Goal: Task Accomplishment & Management: Manage account settings

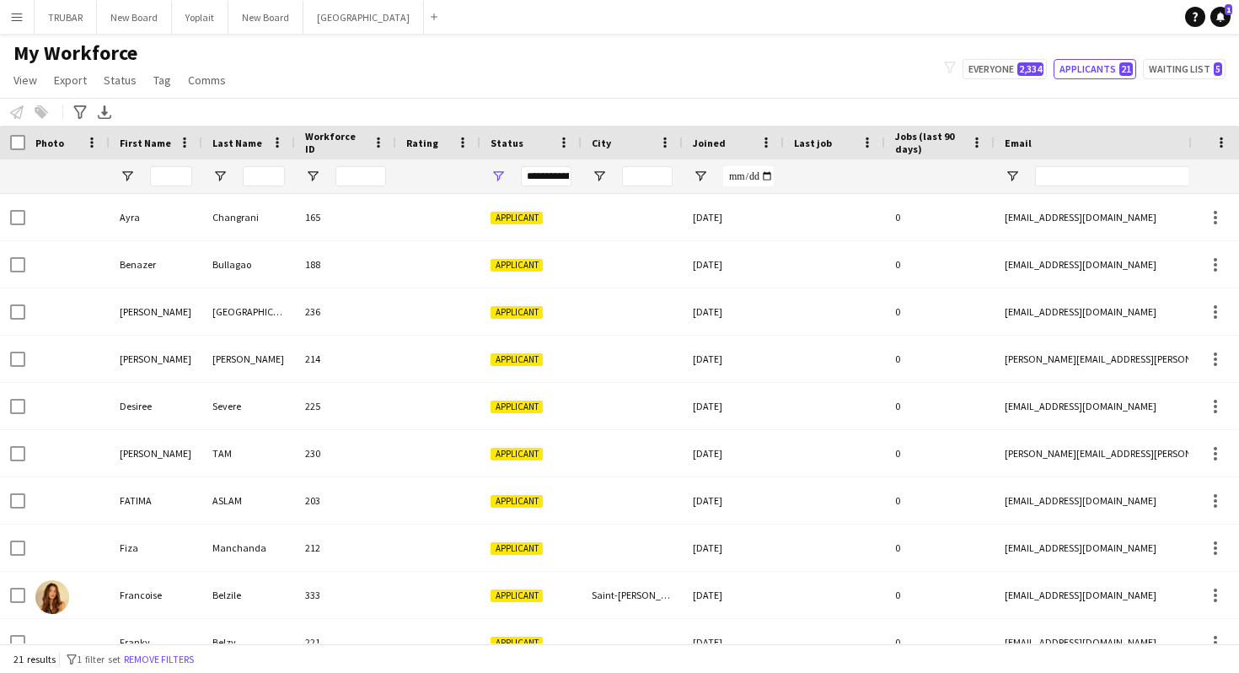
click at [13, 25] on button "Menu" at bounding box center [17, 17] width 34 height 34
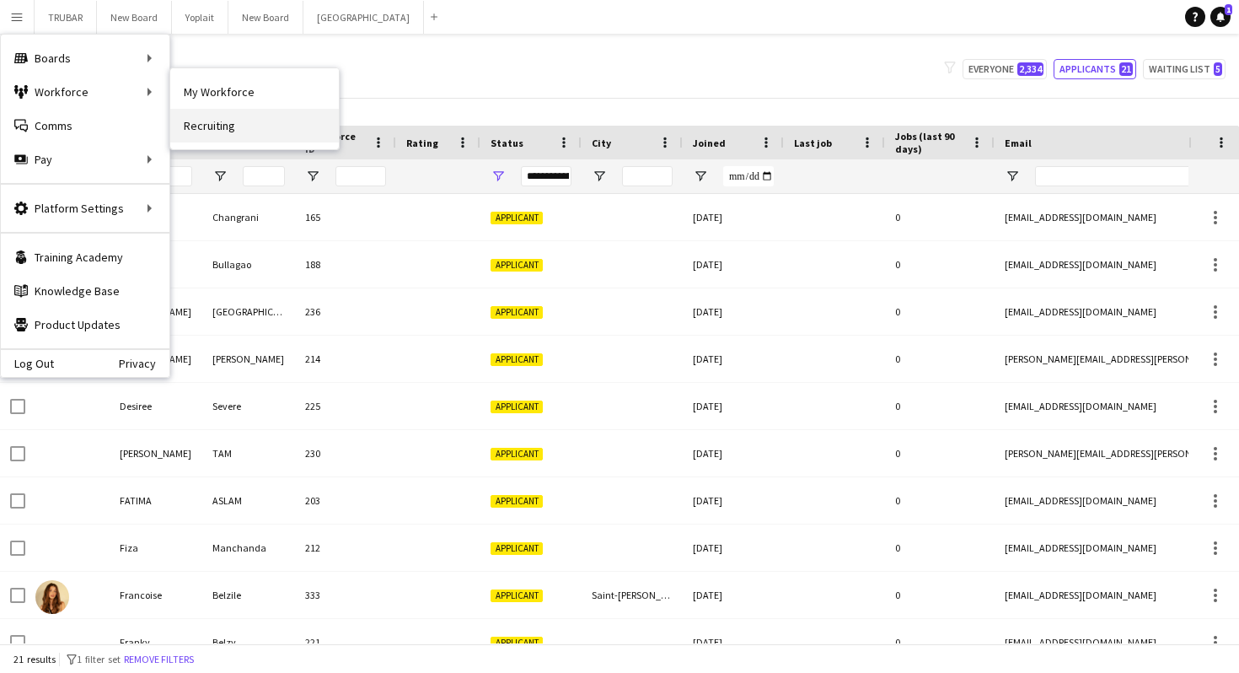
click at [224, 123] on link "Recruiting" at bounding box center [254, 126] width 169 height 34
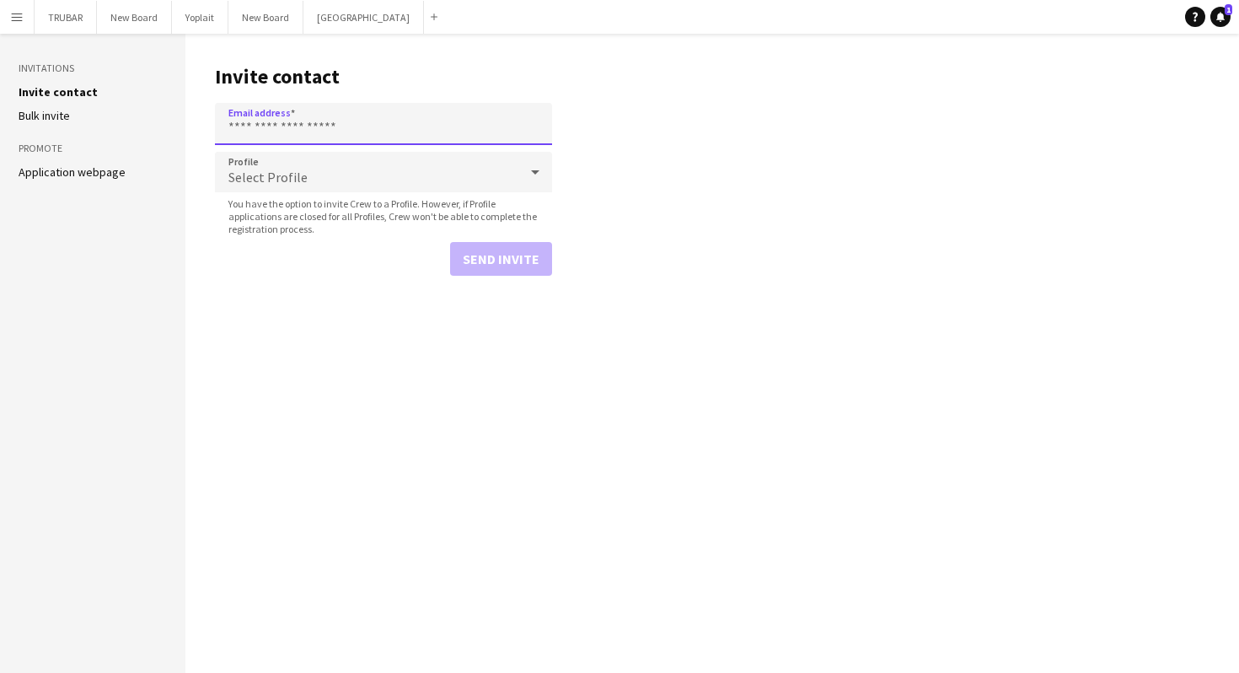
click at [314, 117] on input "Email address" at bounding box center [383, 124] width 337 height 42
paste input "**********"
type input "**********"
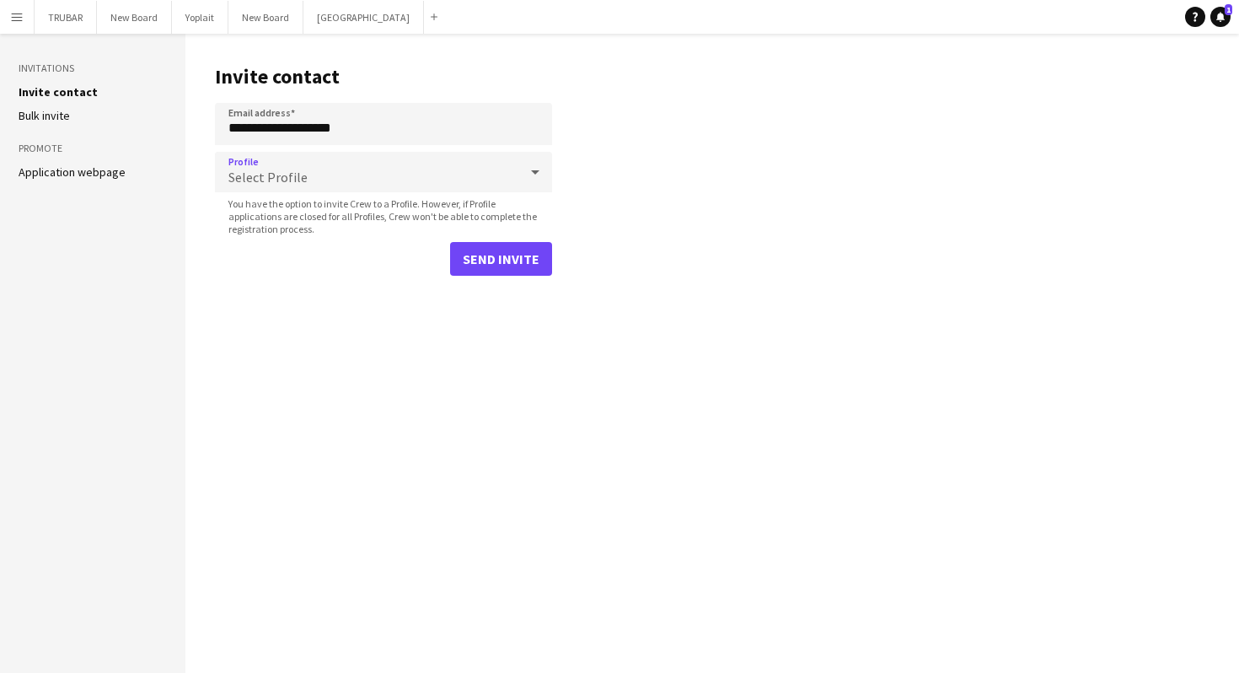
click at [364, 169] on div "Select Profile" at bounding box center [367, 172] width 304 height 40
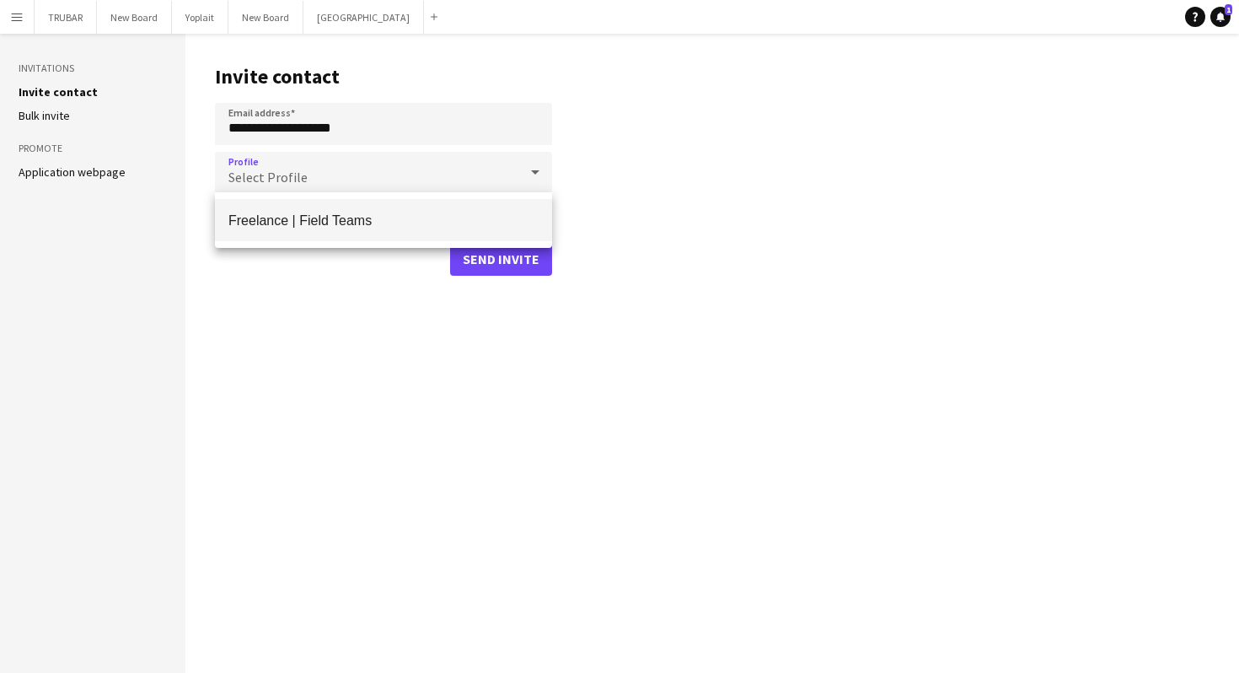
click at [376, 216] on span "Freelance | Field Teams" at bounding box center [383, 220] width 310 height 16
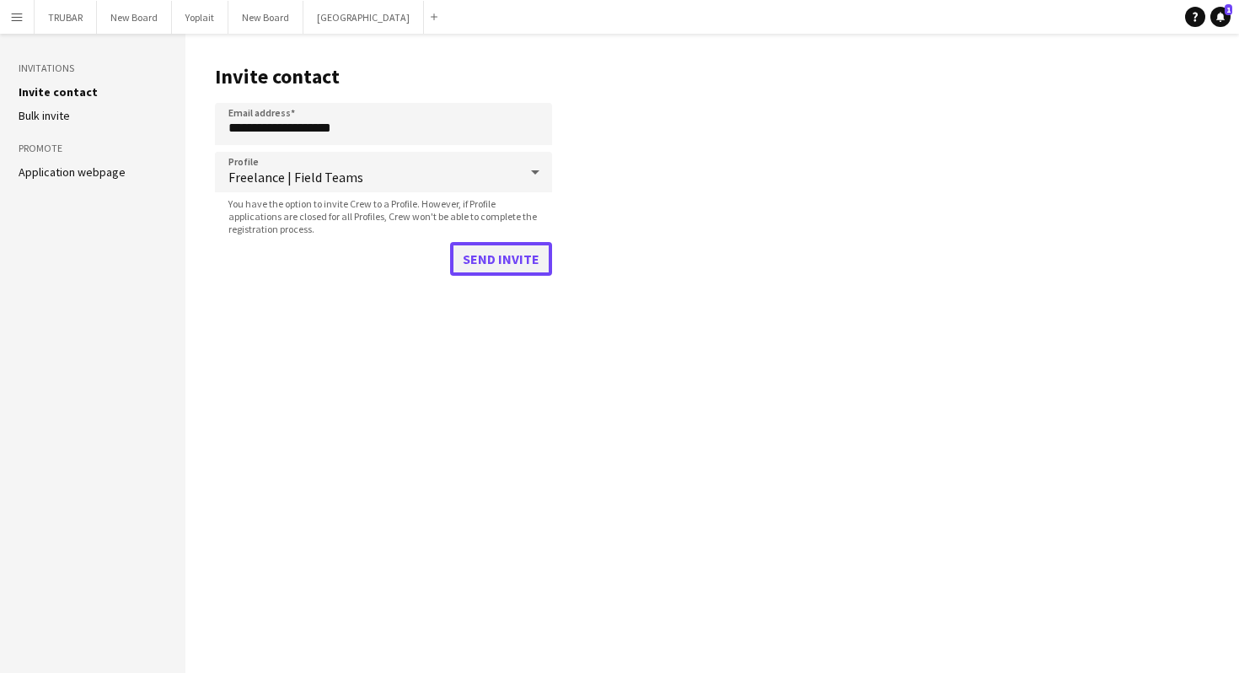
click at [513, 256] on button "Send invite" at bounding box center [501, 259] width 102 height 34
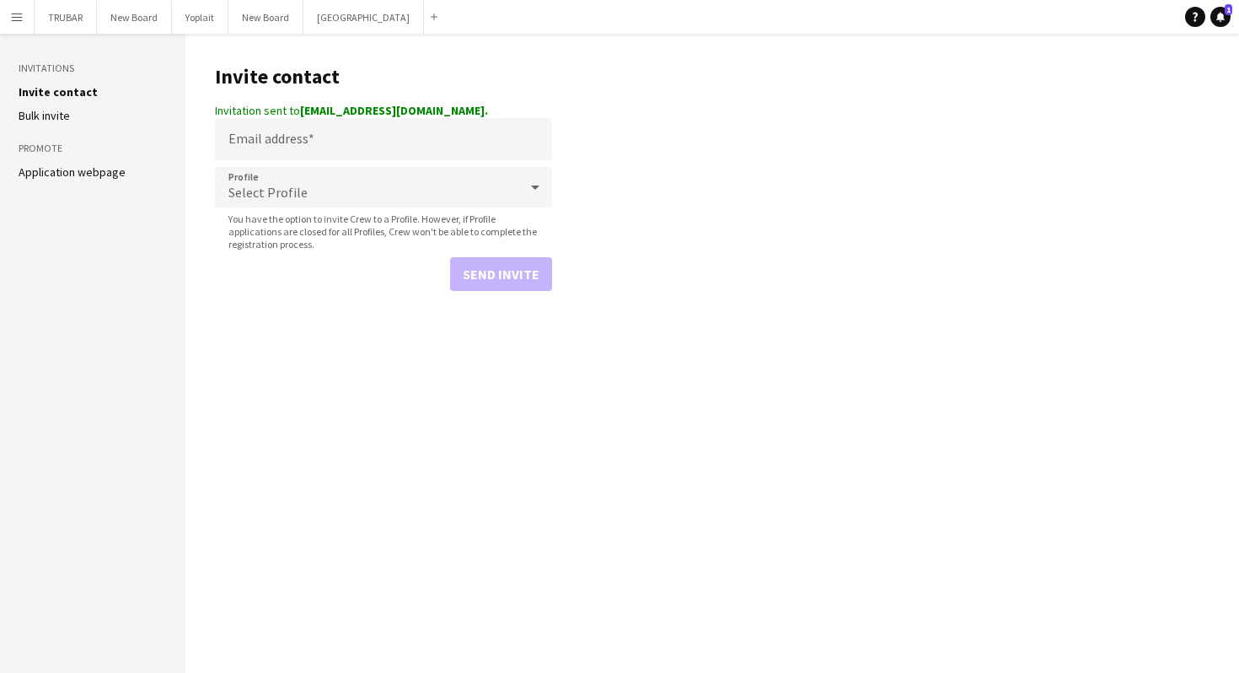
click at [513, 185] on div "Select Profile" at bounding box center [367, 187] width 304 height 40
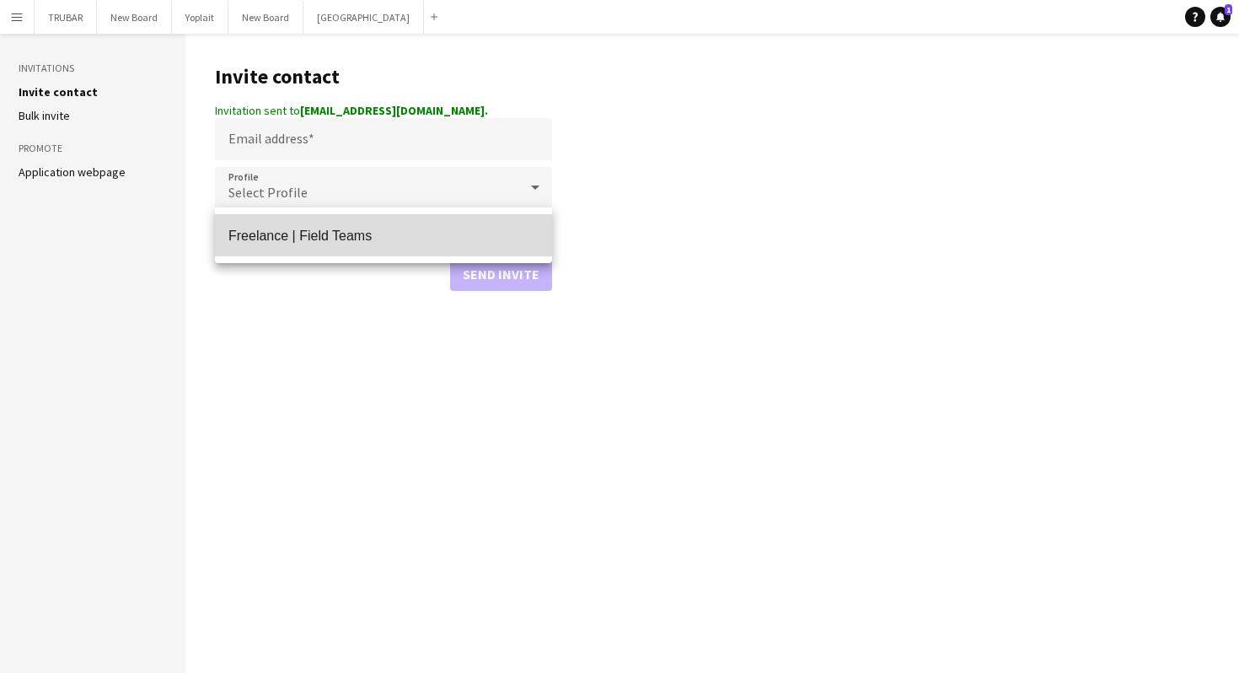
click at [449, 237] on span "Freelance | Field Teams" at bounding box center [383, 236] width 310 height 16
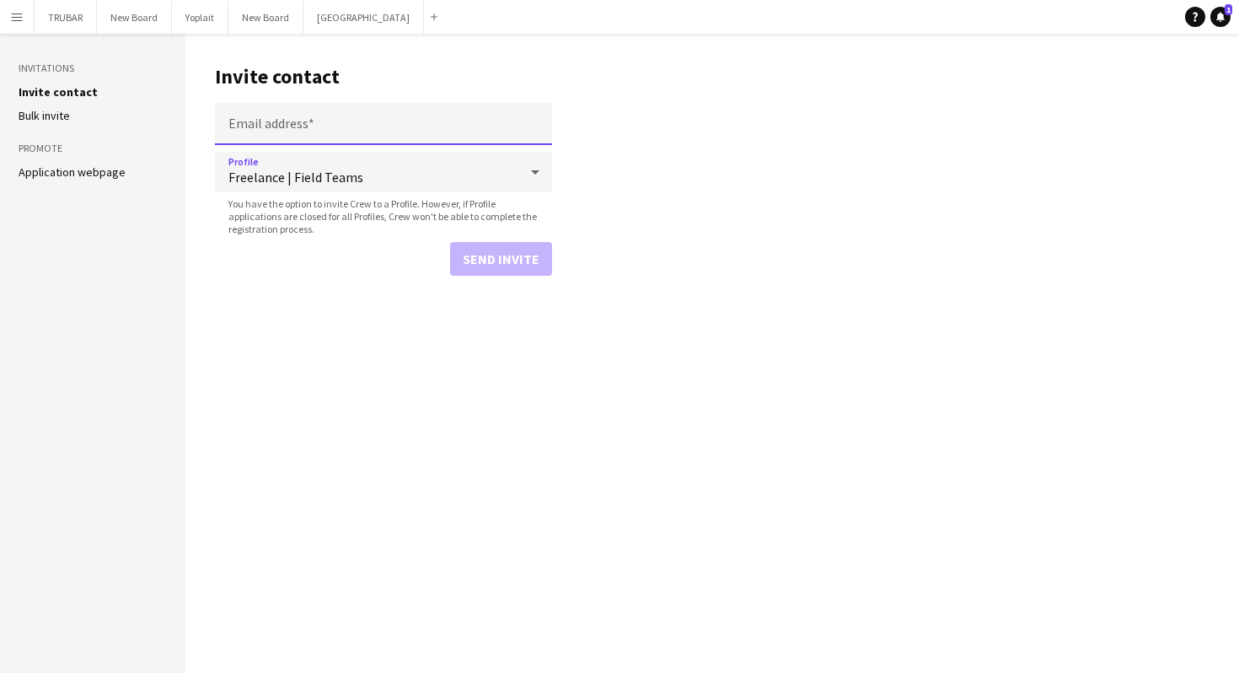
click at [314, 113] on input "Email address" at bounding box center [383, 124] width 337 height 42
paste input "**********"
type input "**********"
click at [492, 257] on button "Send invite" at bounding box center [501, 259] width 102 height 34
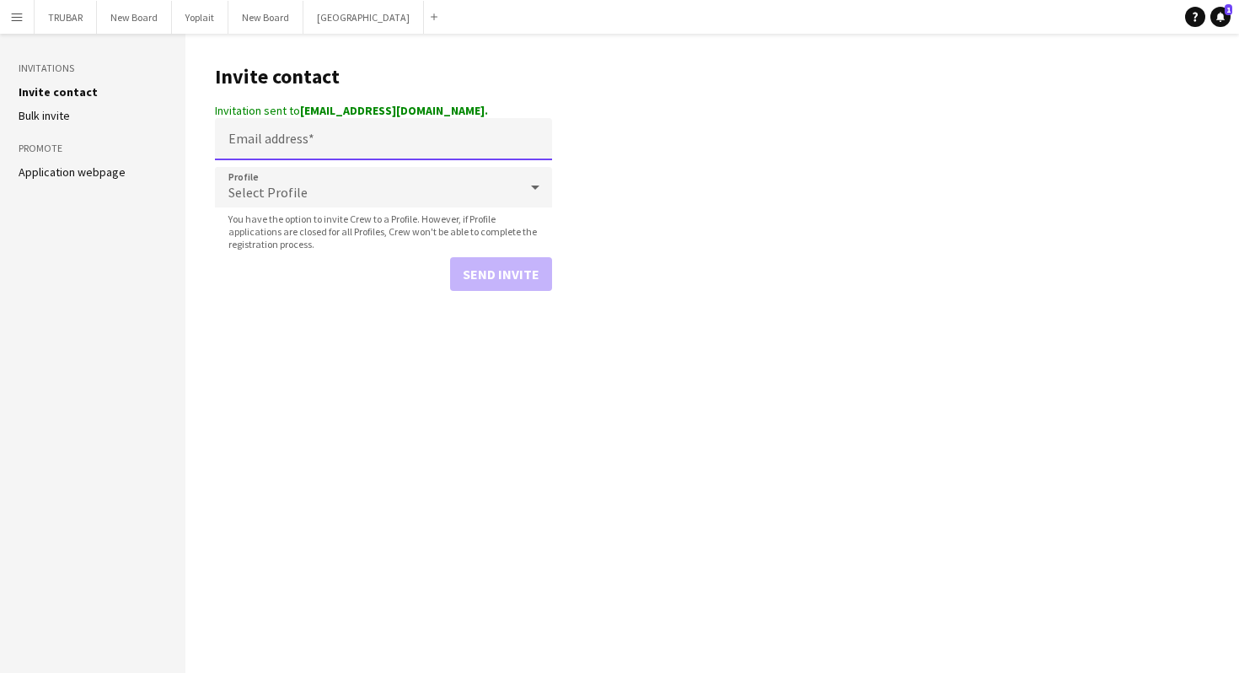
click at [368, 139] on input "Email address" at bounding box center [383, 139] width 337 height 42
paste input "**********"
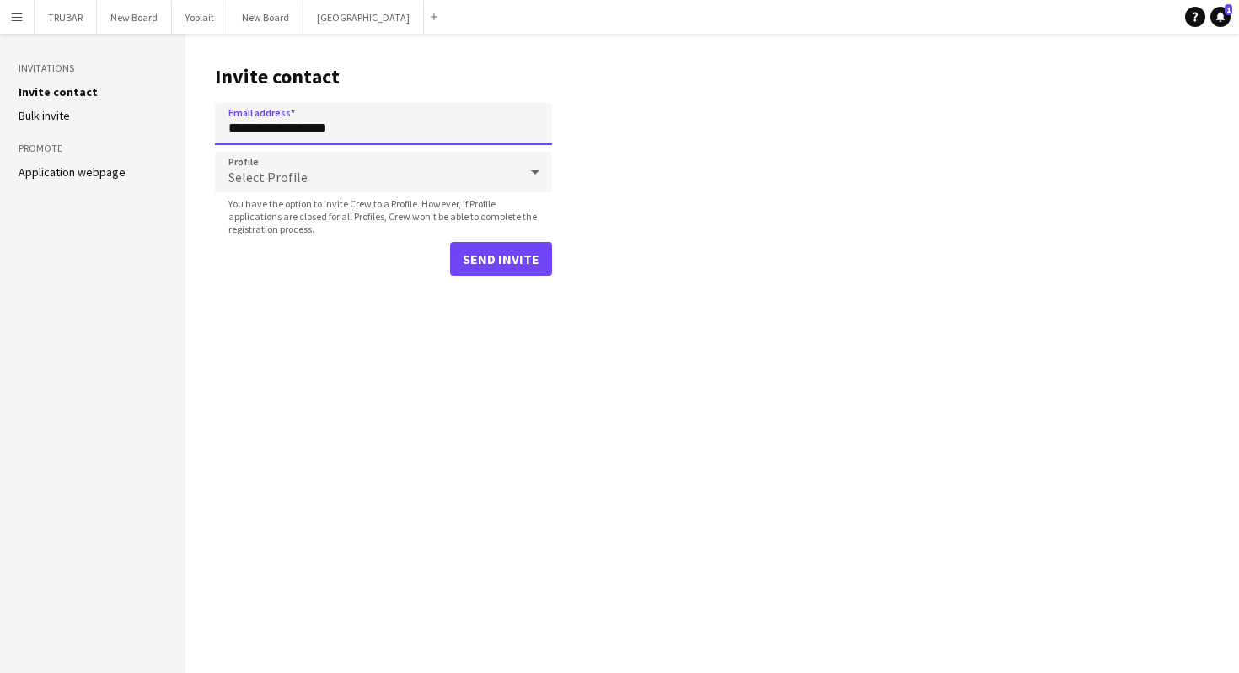
type input "**********"
click at [374, 164] on div "Select Profile" at bounding box center [367, 172] width 304 height 40
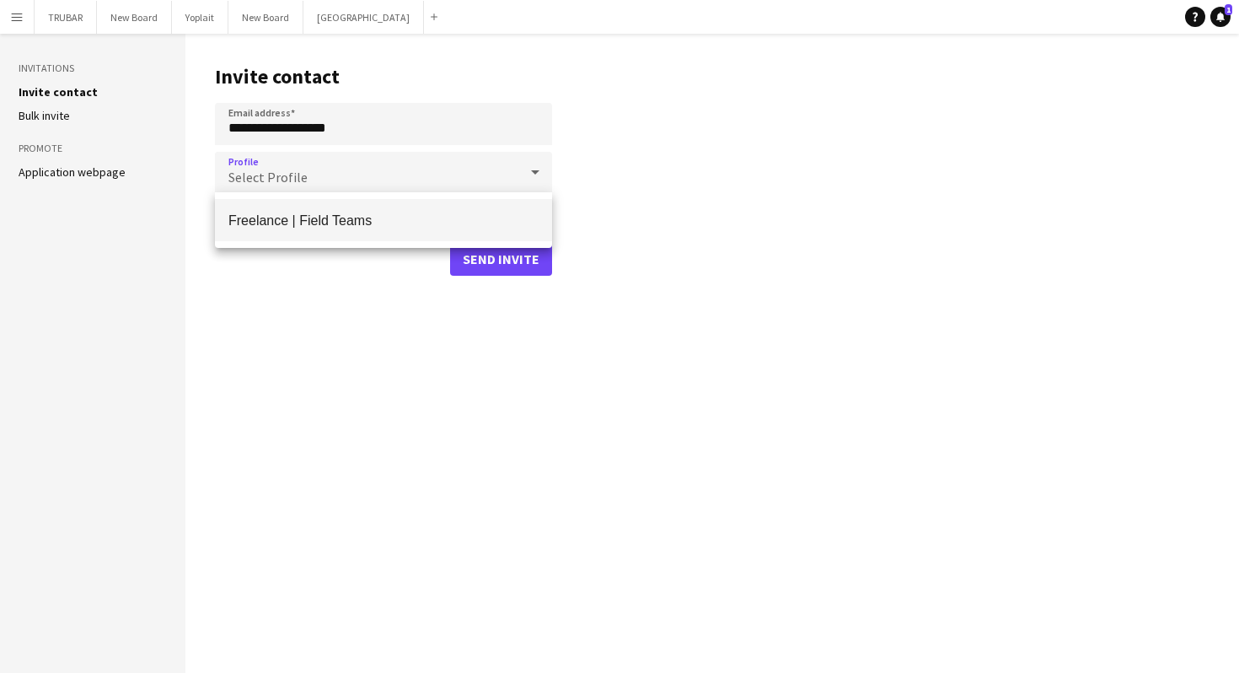
click at [352, 219] on span "Freelance | Field Teams" at bounding box center [383, 220] width 310 height 16
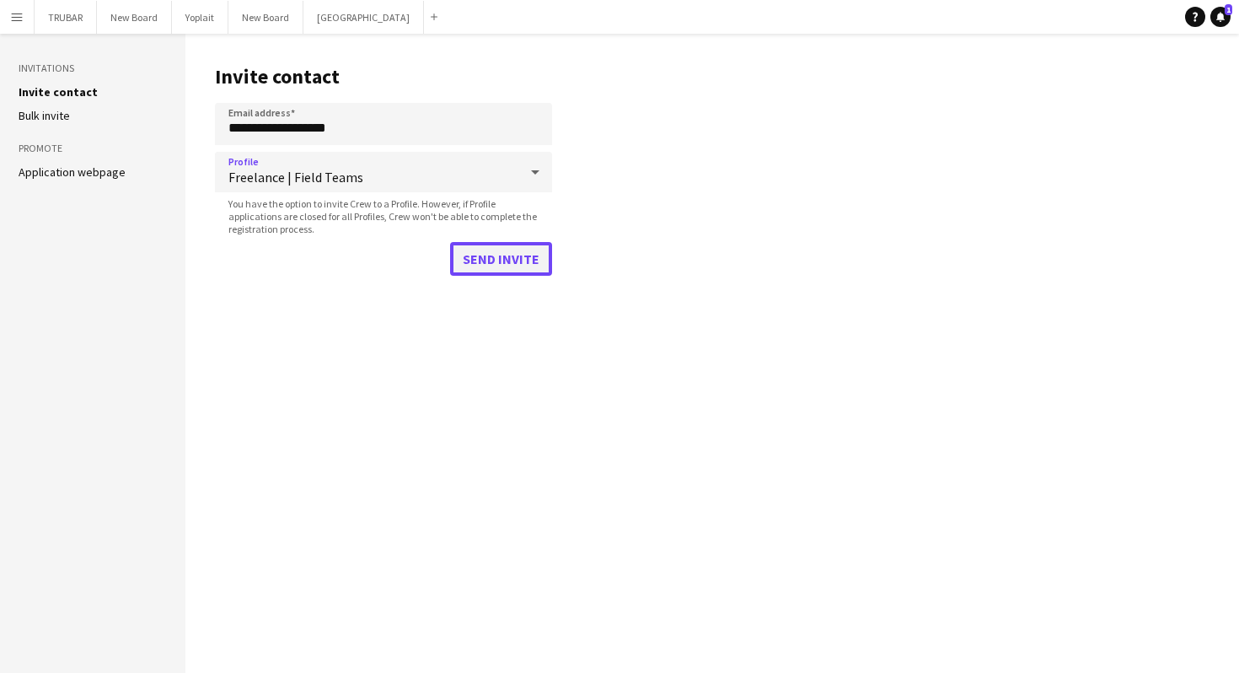
click at [499, 255] on button "Send invite" at bounding box center [501, 259] width 102 height 34
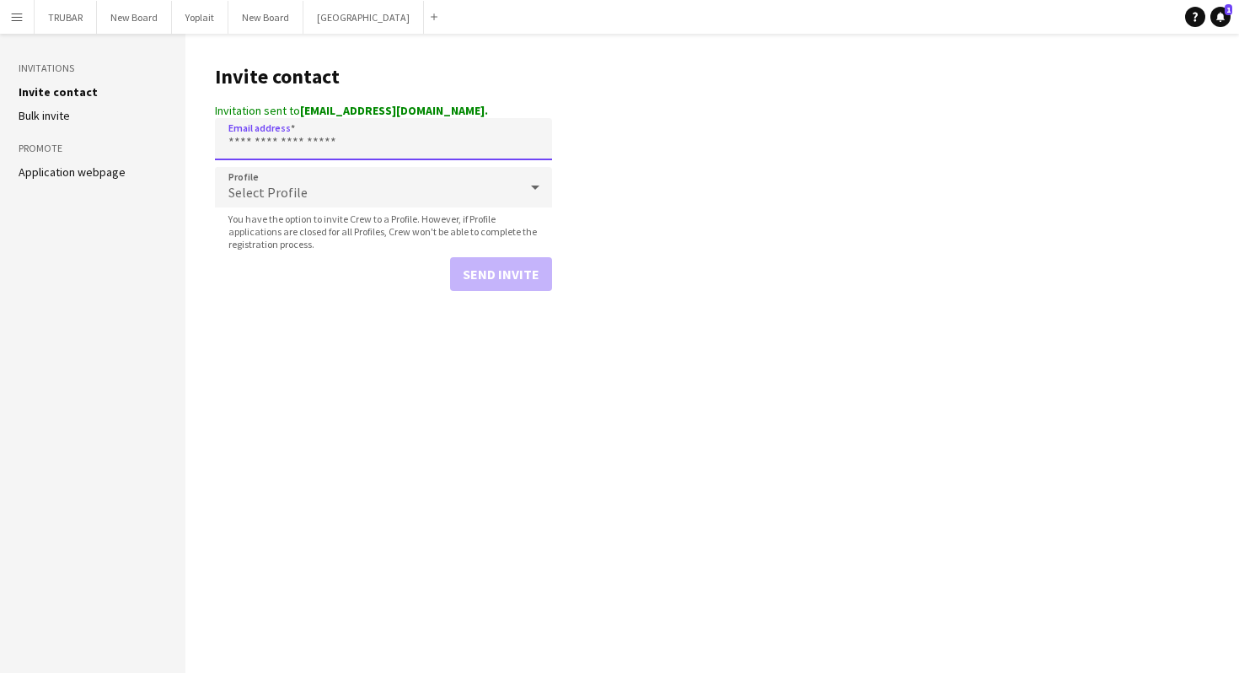
click at [356, 127] on input "Email address" at bounding box center [383, 139] width 337 height 42
paste input "**********"
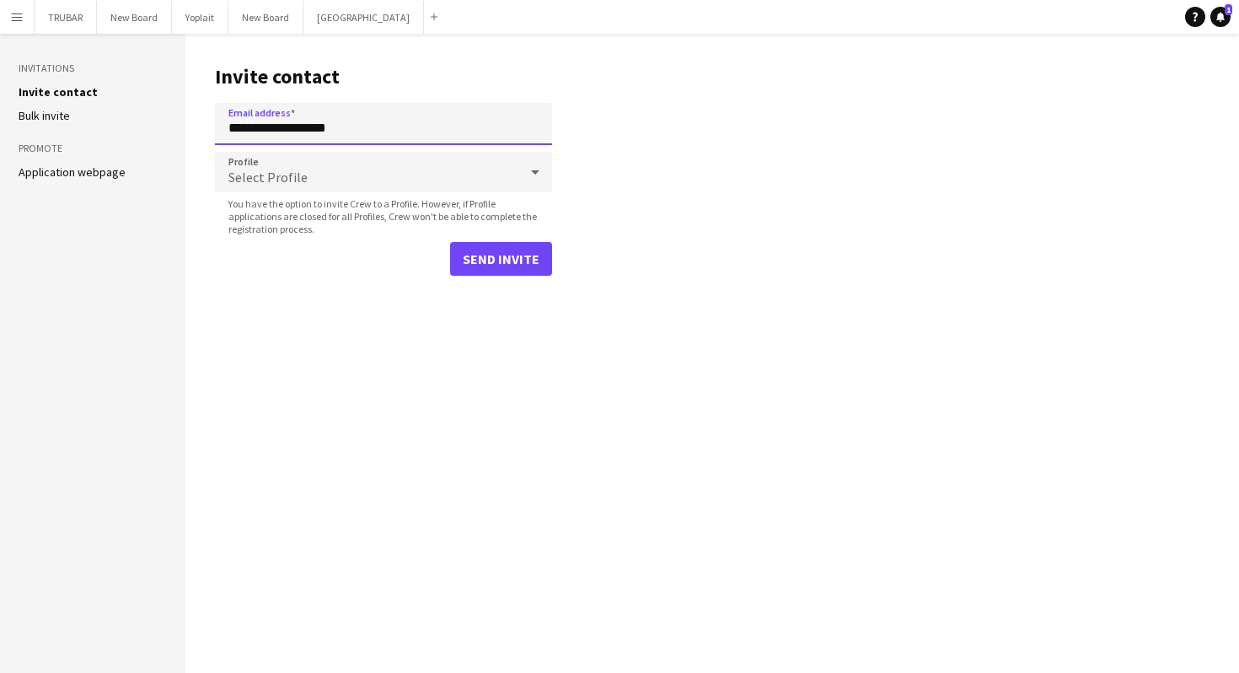
type input "**********"
click at [402, 178] on div "Select Profile" at bounding box center [367, 172] width 304 height 40
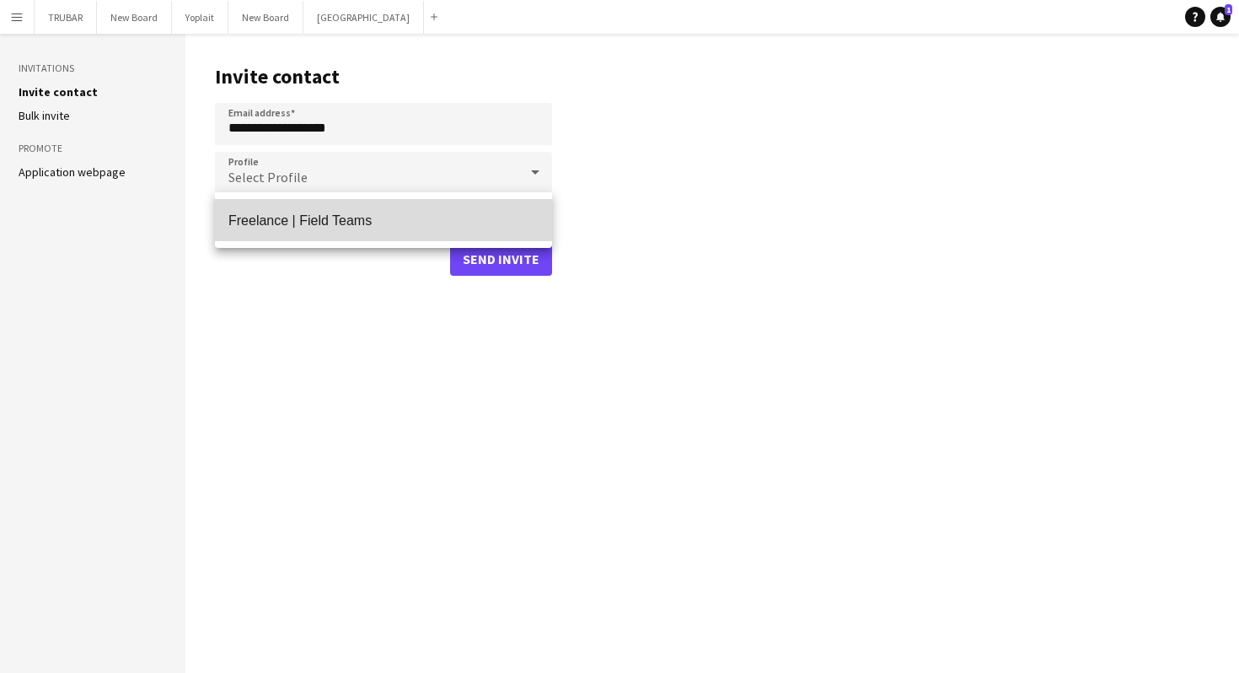
click at [402, 215] on span "Freelance | Field Teams" at bounding box center [383, 220] width 310 height 16
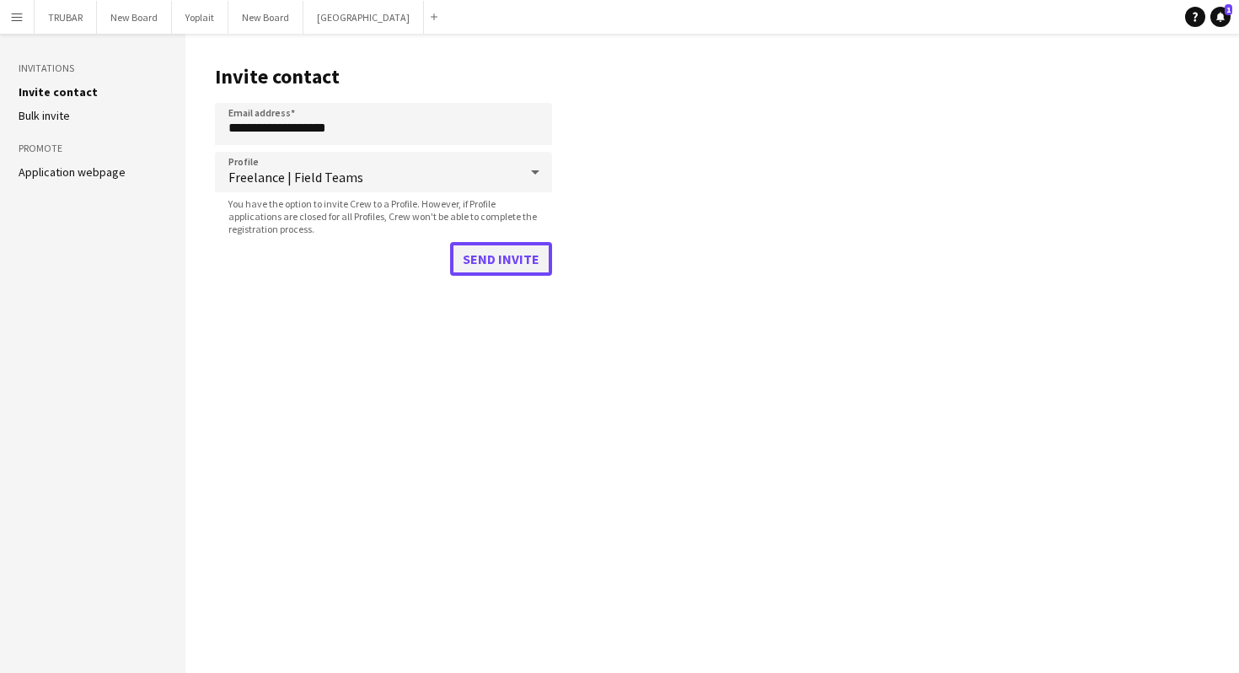
click at [508, 255] on button "Send invite" at bounding box center [501, 259] width 102 height 34
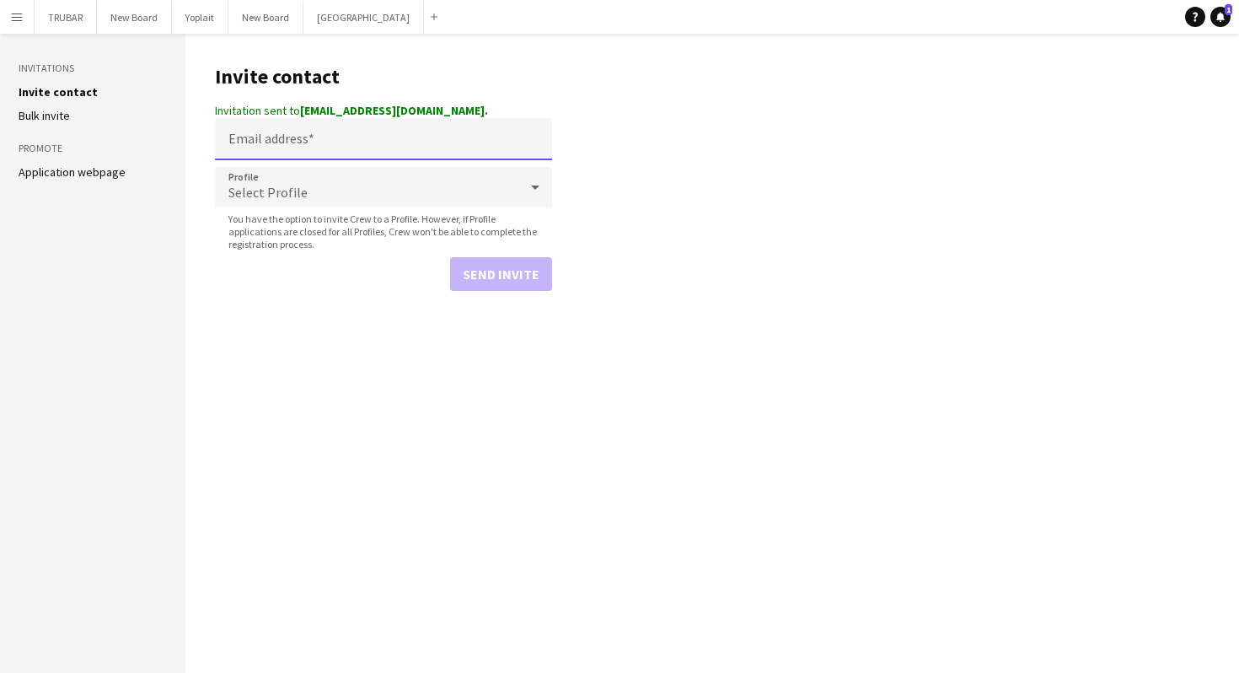
click at [423, 136] on input "Email address" at bounding box center [383, 139] width 337 height 42
paste input "**********"
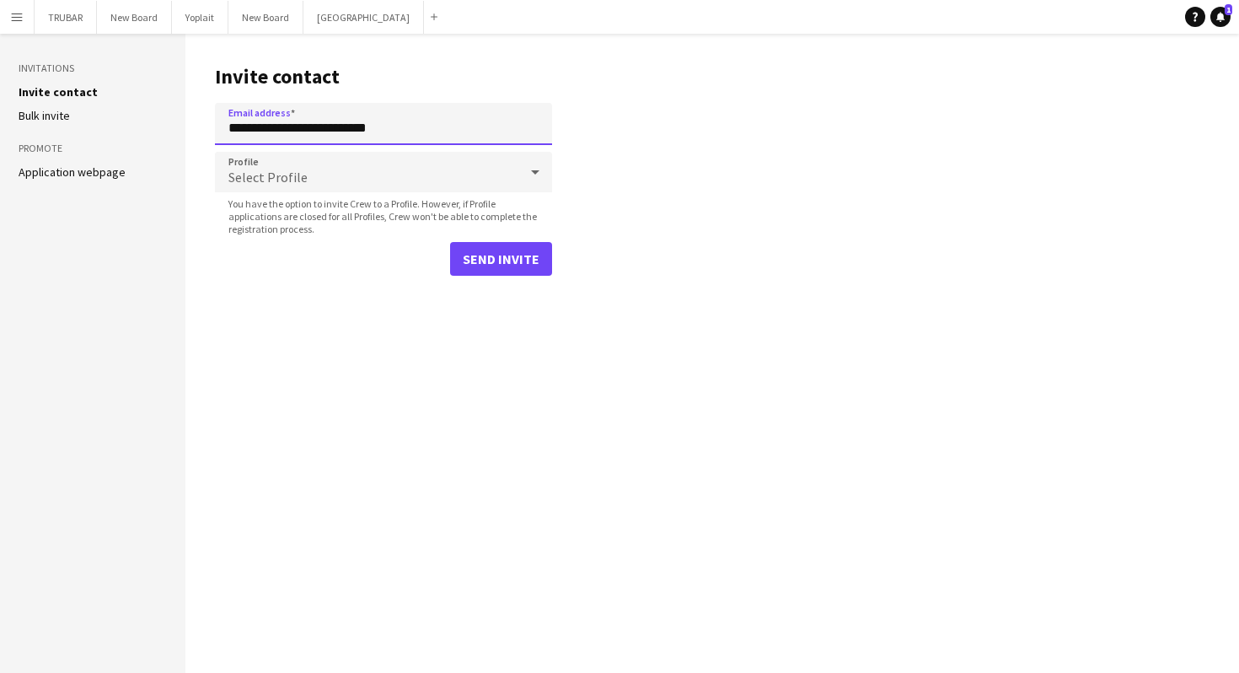
type input "**********"
click at [395, 175] on div "Select Profile" at bounding box center [367, 172] width 304 height 40
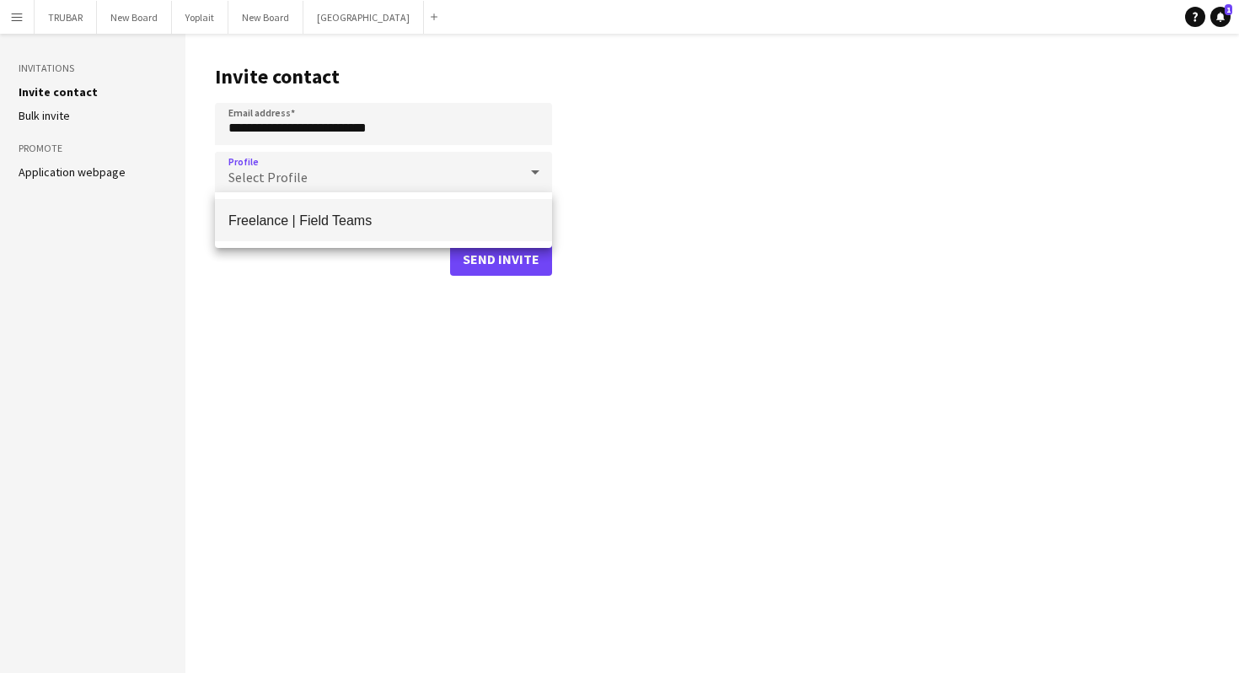
click at [417, 211] on mat-option "Freelance | Field Teams" at bounding box center [383, 220] width 337 height 42
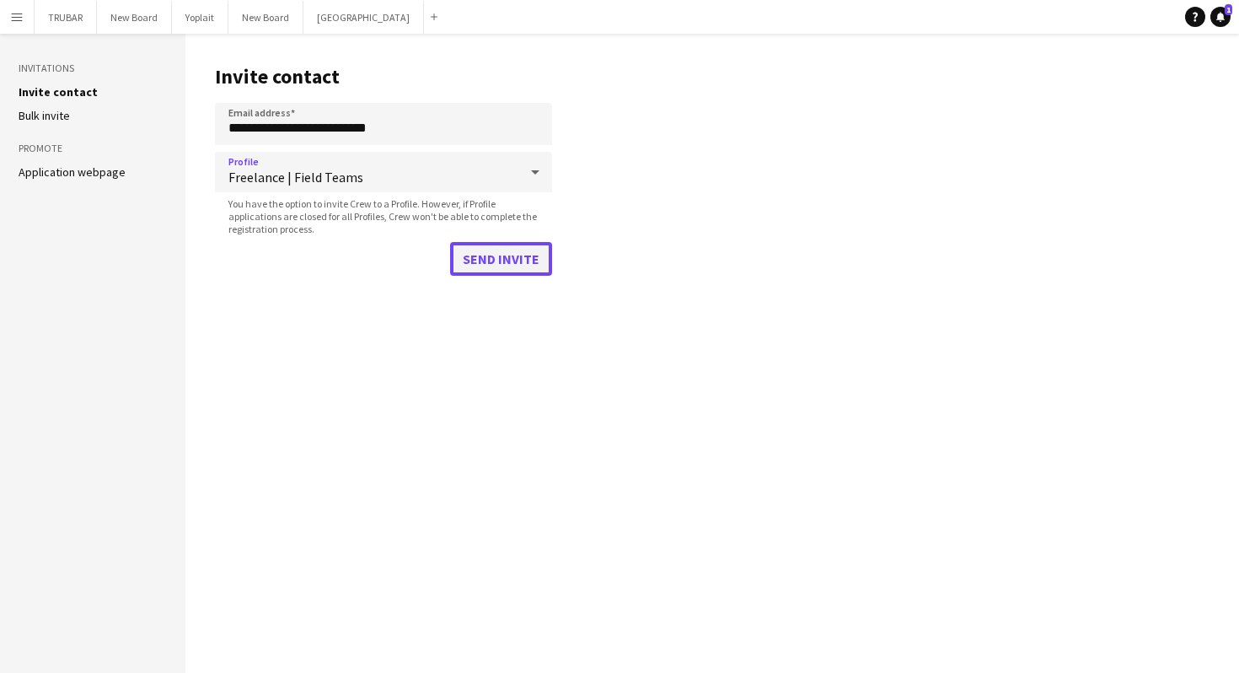
click at [526, 271] on button "Send invite" at bounding box center [501, 259] width 102 height 34
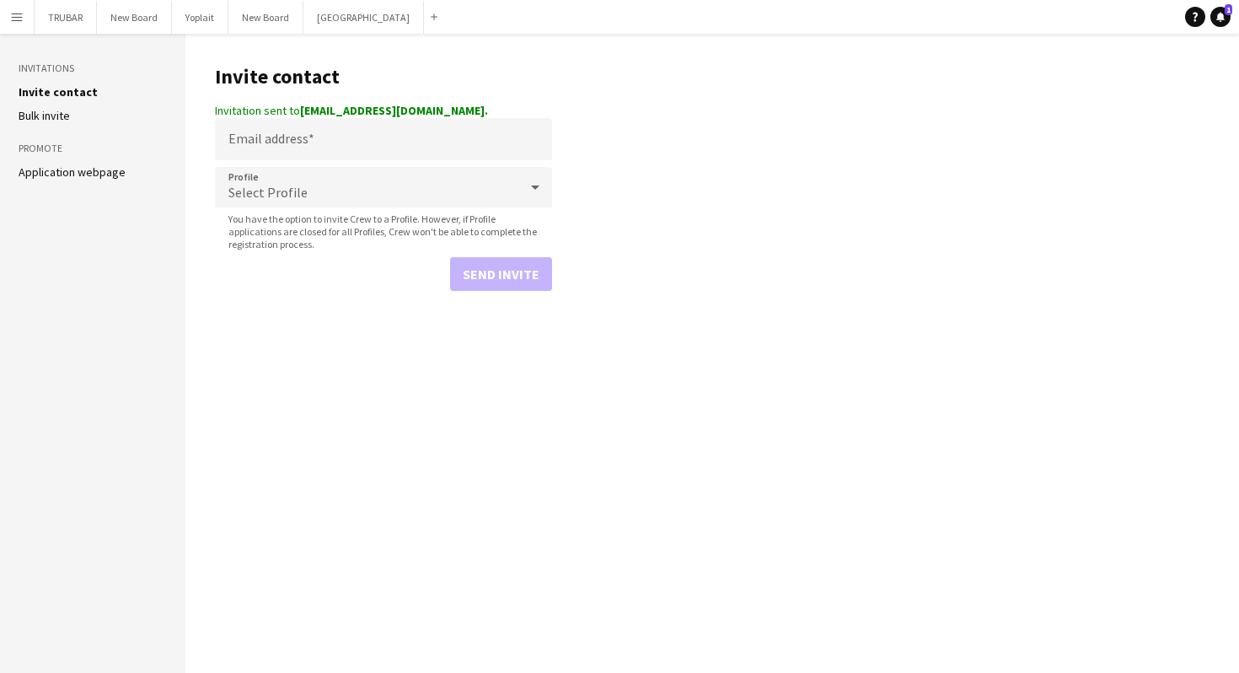
click at [53, 114] on link "Bulk invite" at bounding box center [44, 115] width 51 height 15
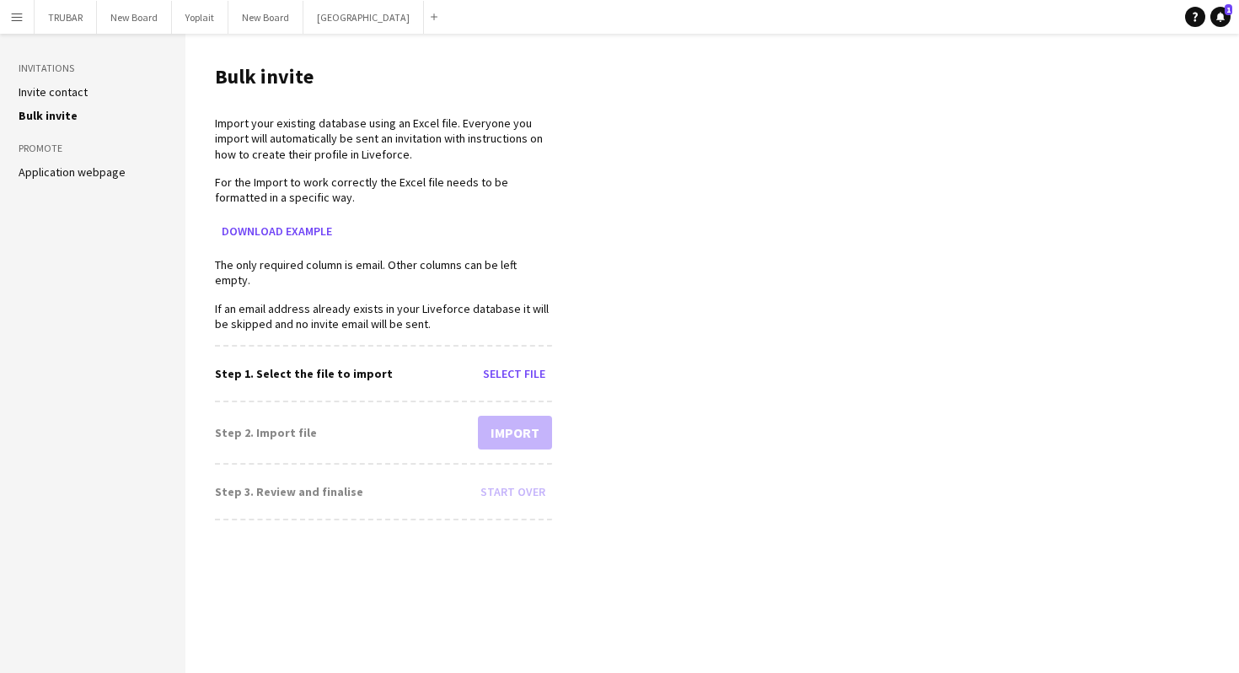
click at [15, 15] on app-icon "Menu" at bounding box center [16, 16] width 13 height 13
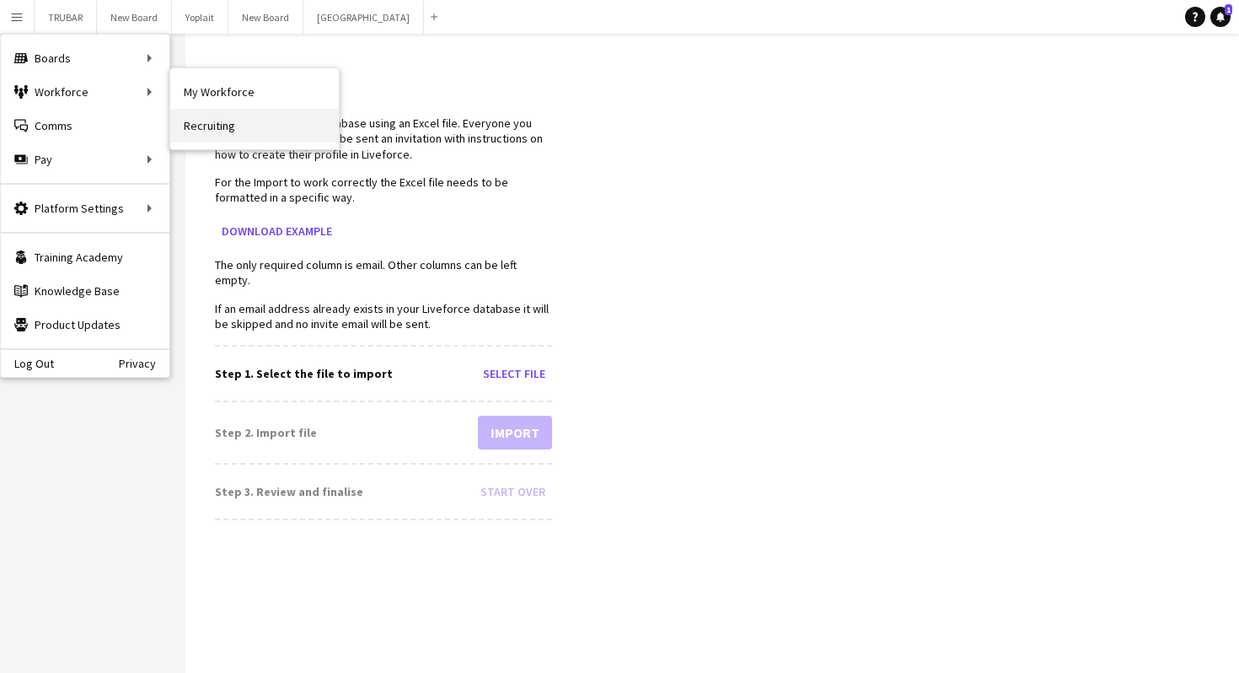
click at [212, 137] on link "Recruiting" at bounding box center [254, 126] width 169 height 34
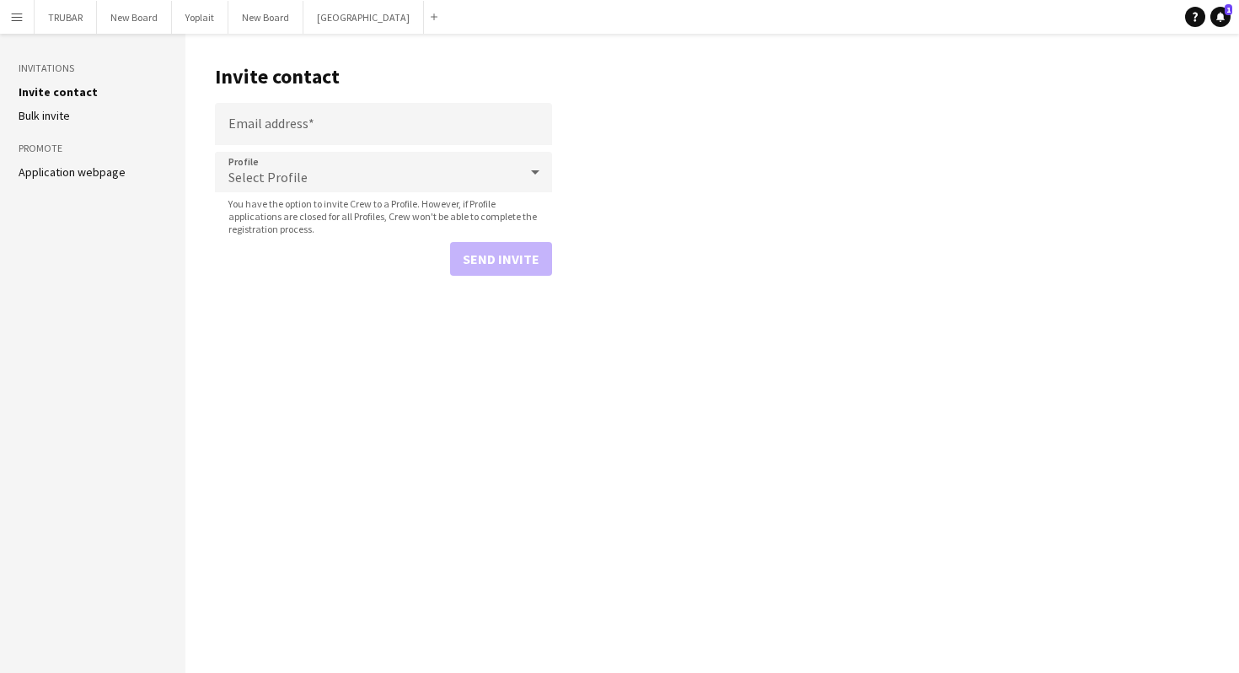
click at [26, 19] on button "Menu" at bounding box center [17, 17] width 34 height 34
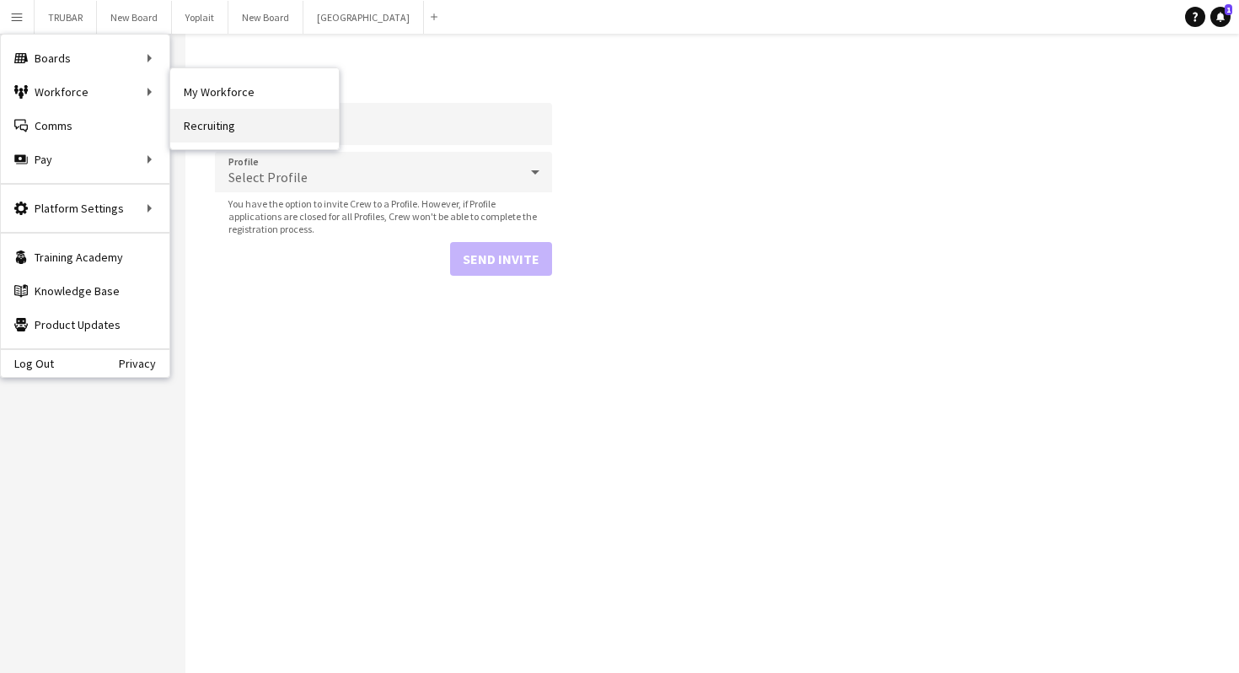
click at [234, 109] on link "Recruiting" at bounding box center [254, 126] width 169 height 34
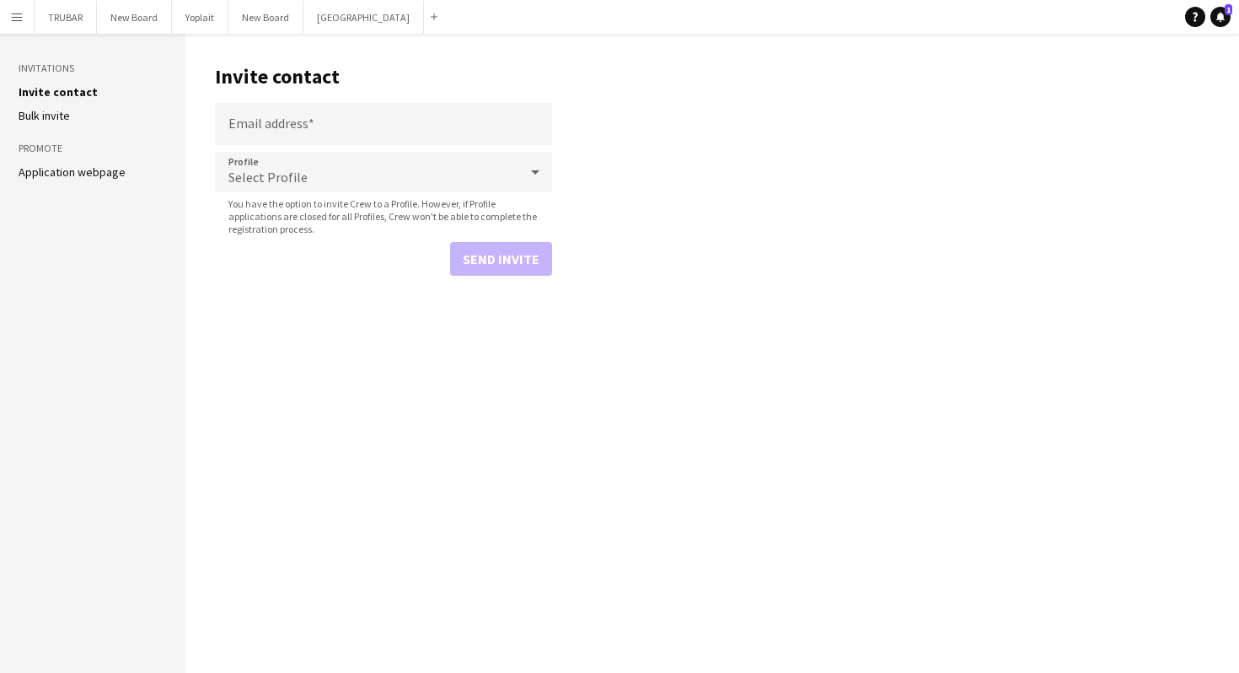
click at [17, 16] on app-icon "Menu" at bounding box center [16, 16] width 13 height 13
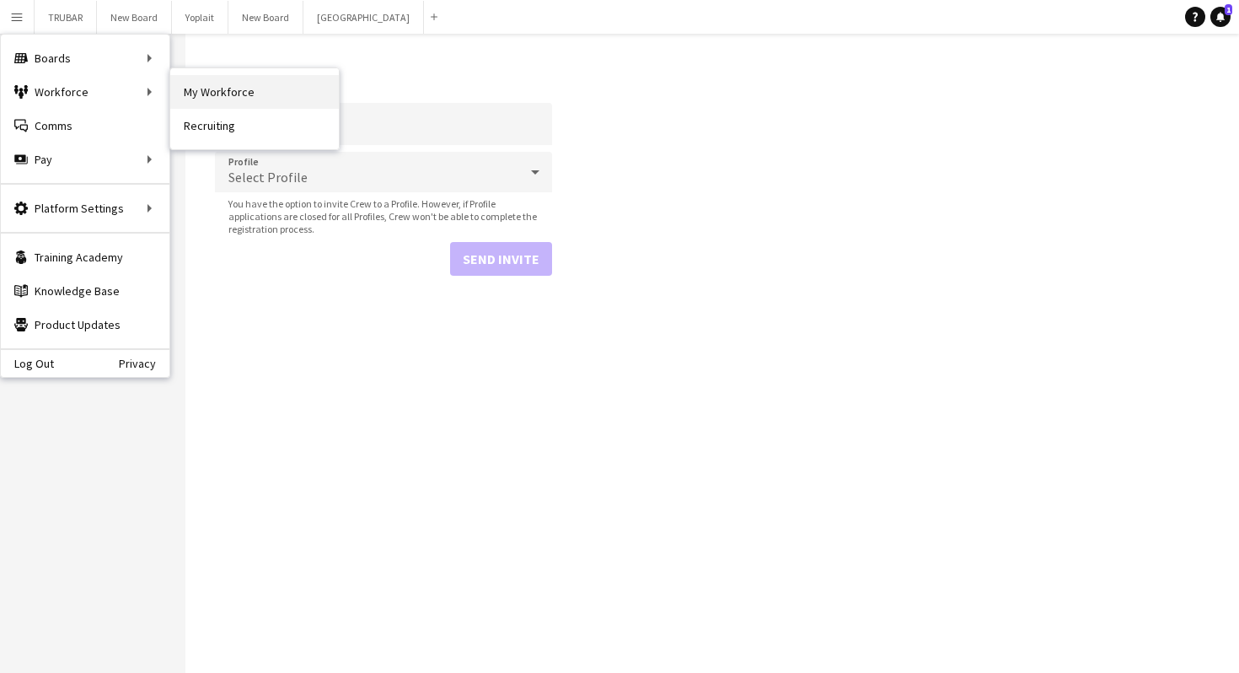
click at [222, 88] on link "My Workforce" at bounding box center [254, 92] width 169 height 34
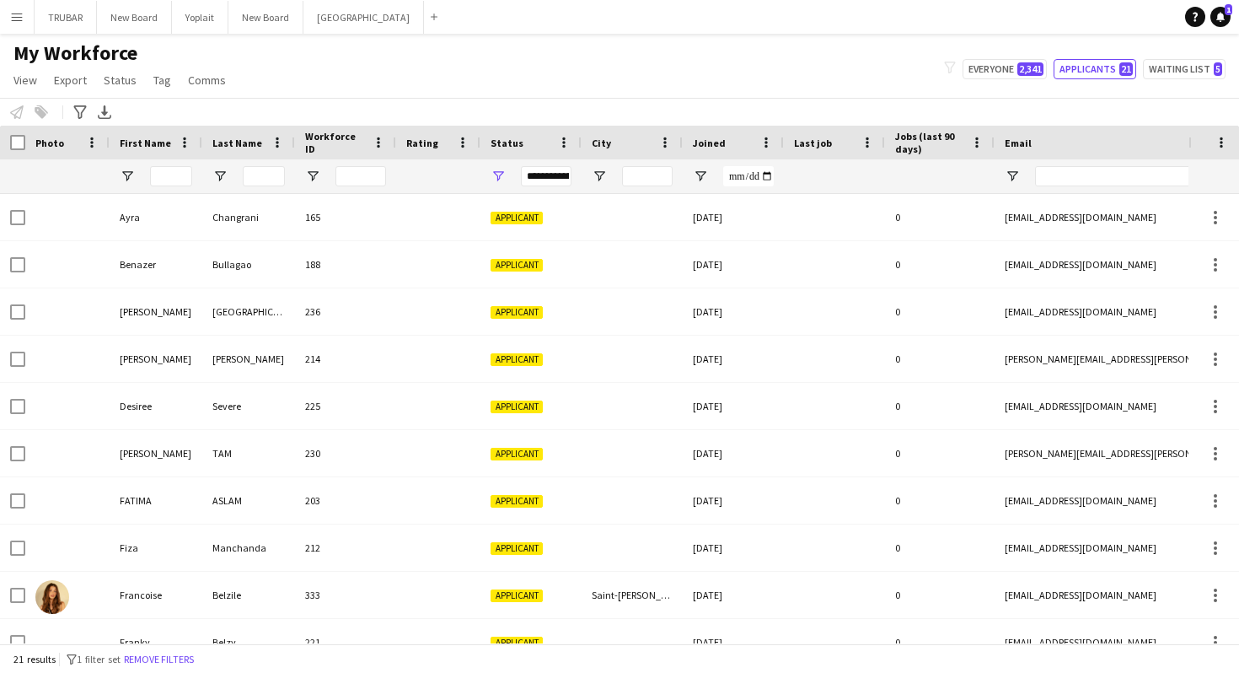
click at [20, 19] on app-icon "Menu" at bounding box center [16, 16] width 13 height 13
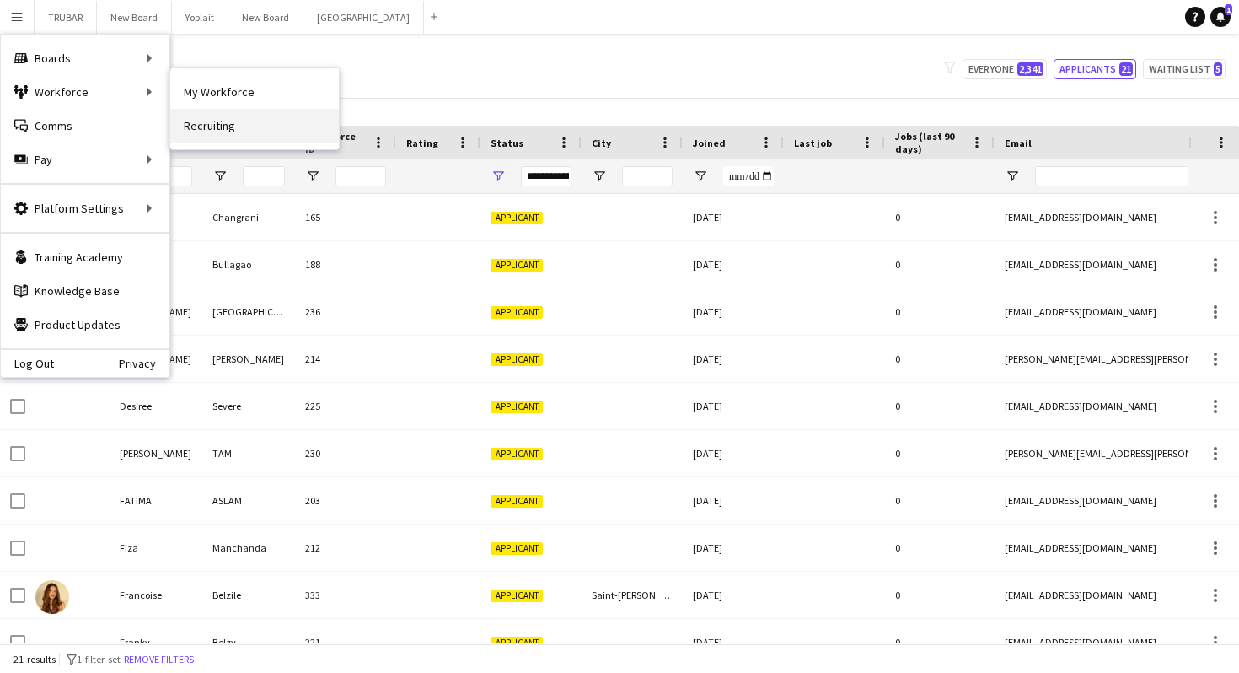
click at [226, 132] on link "Recruiting" at bounding box center [254, 126] width 169 height 34
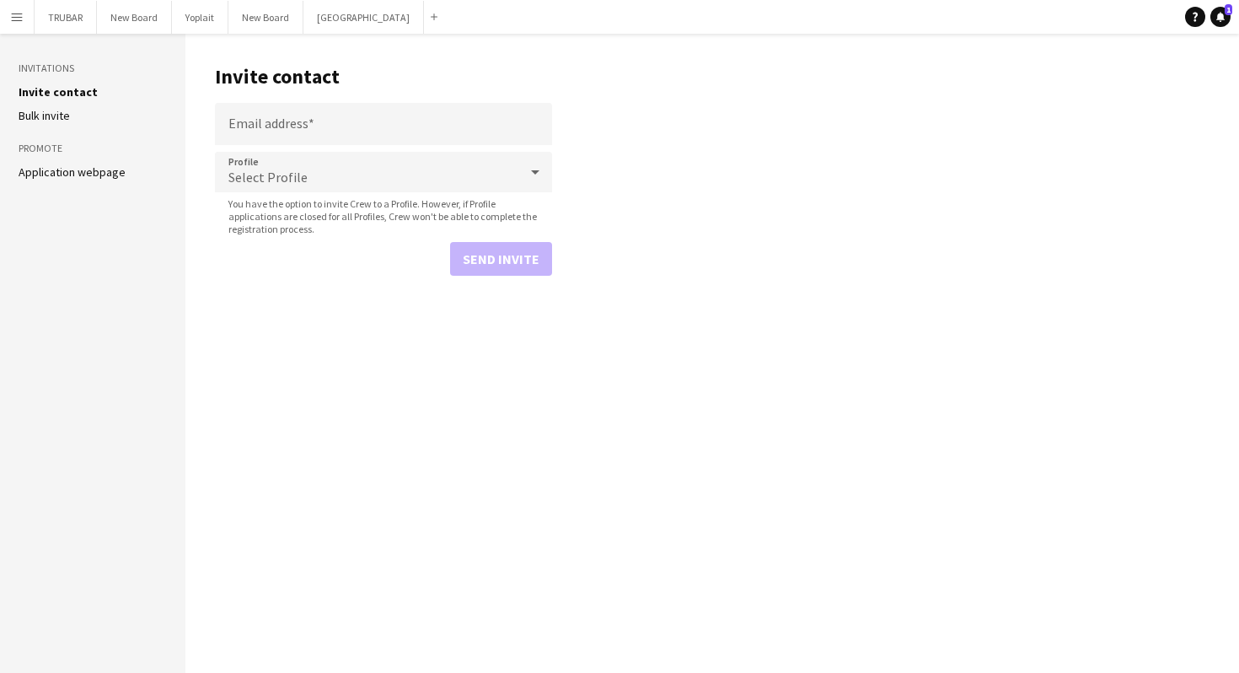
click at [64, 172] on link "Application webpage" at bounding box center [72, 171] width 107 height 15
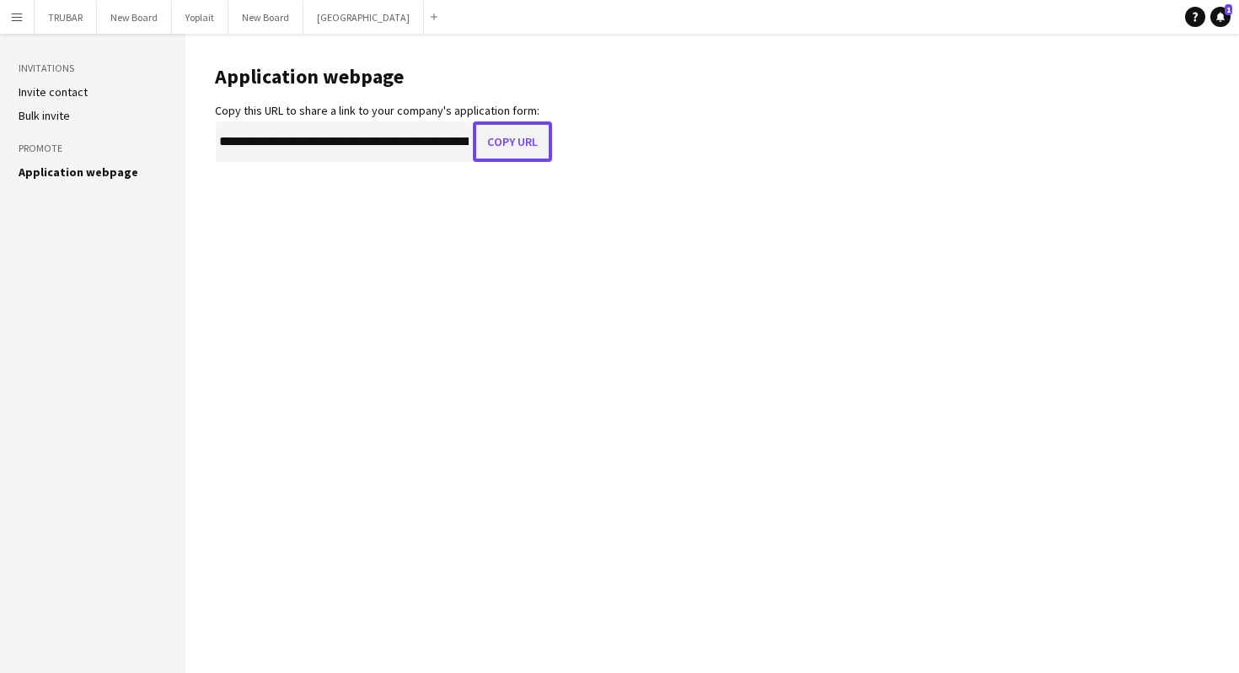
click at [495, 144] on button "Copy URL" at bounding box center [512, 141] width 79 height 40
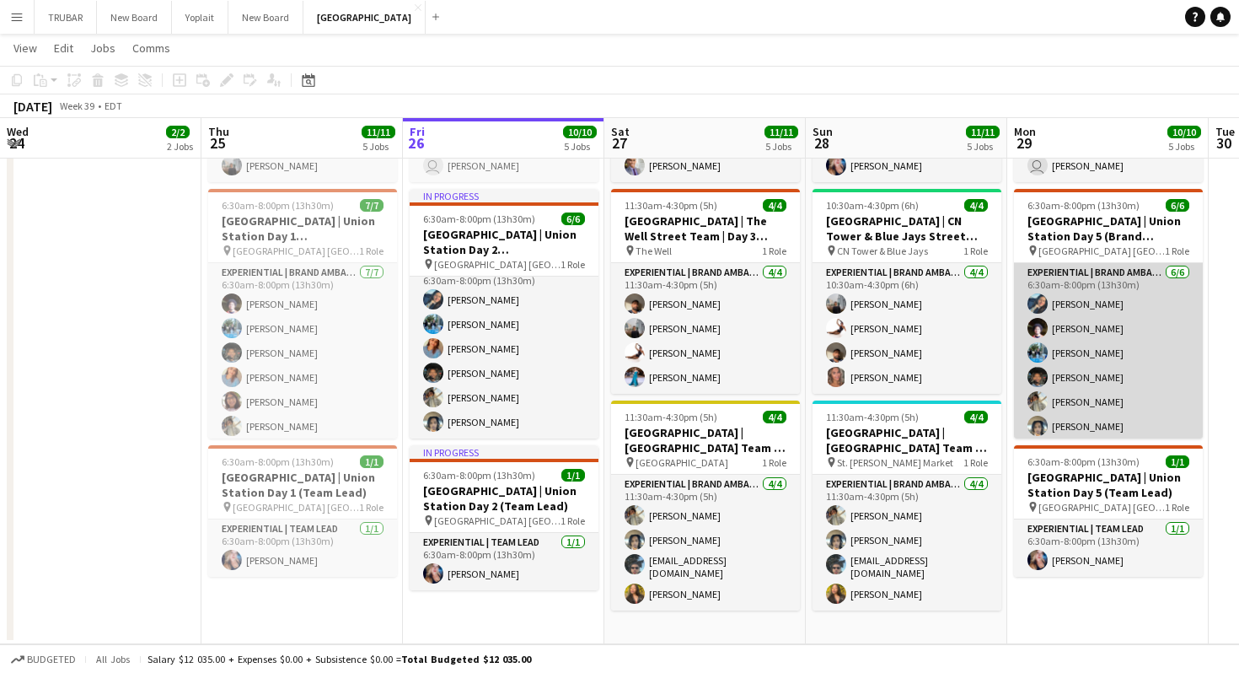
scroll to position [4, 0]
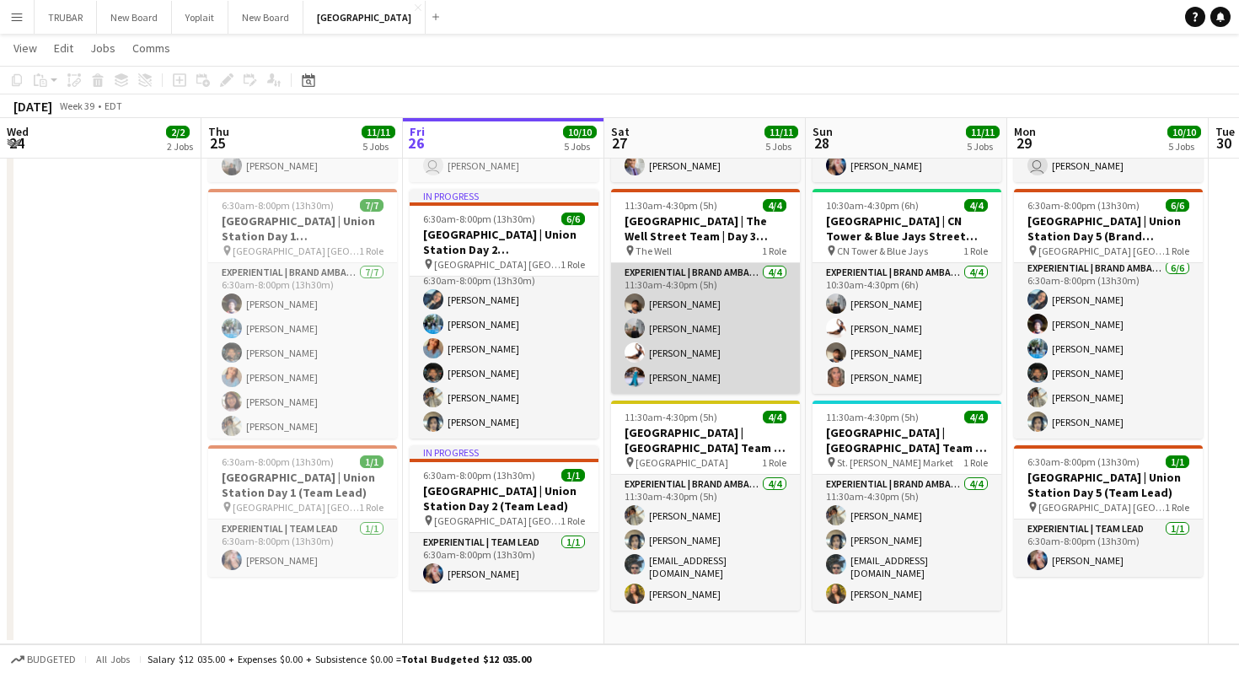
click at [640, 328] on app-user-avatar at bounding box center [635, 328] width 20 height 20
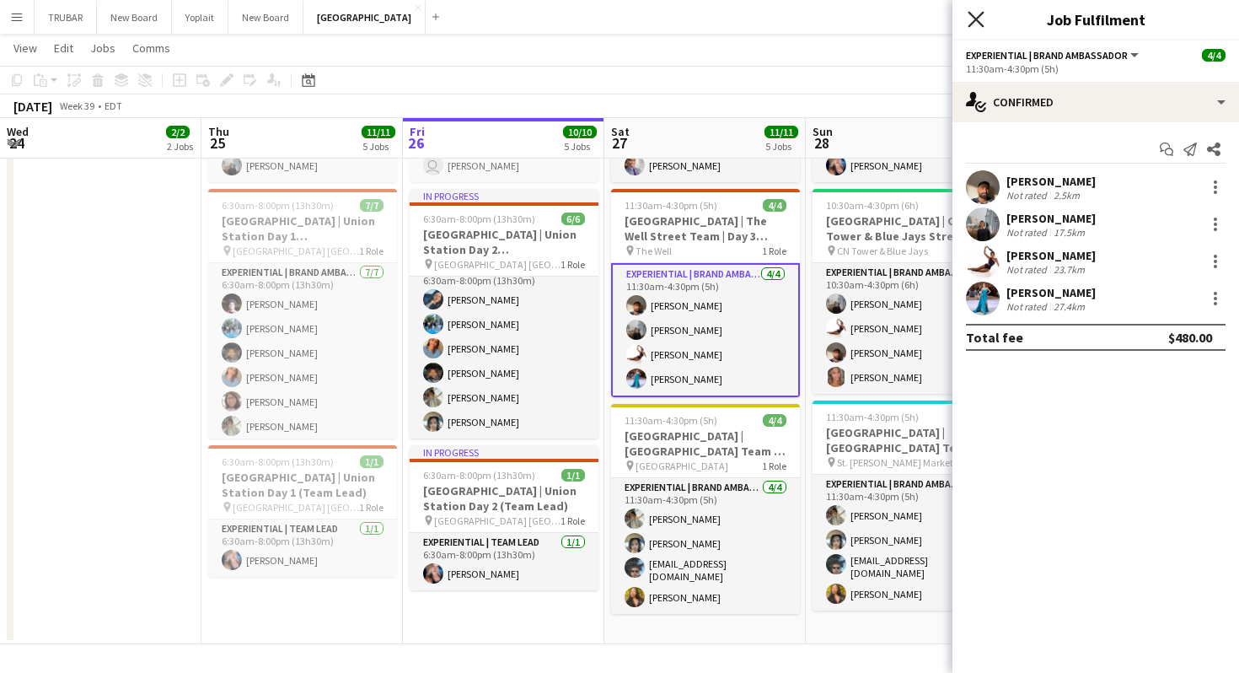
click at [969, 21] on icon "Close pop-in" at bounding box center [976, 19] width 16 height 16
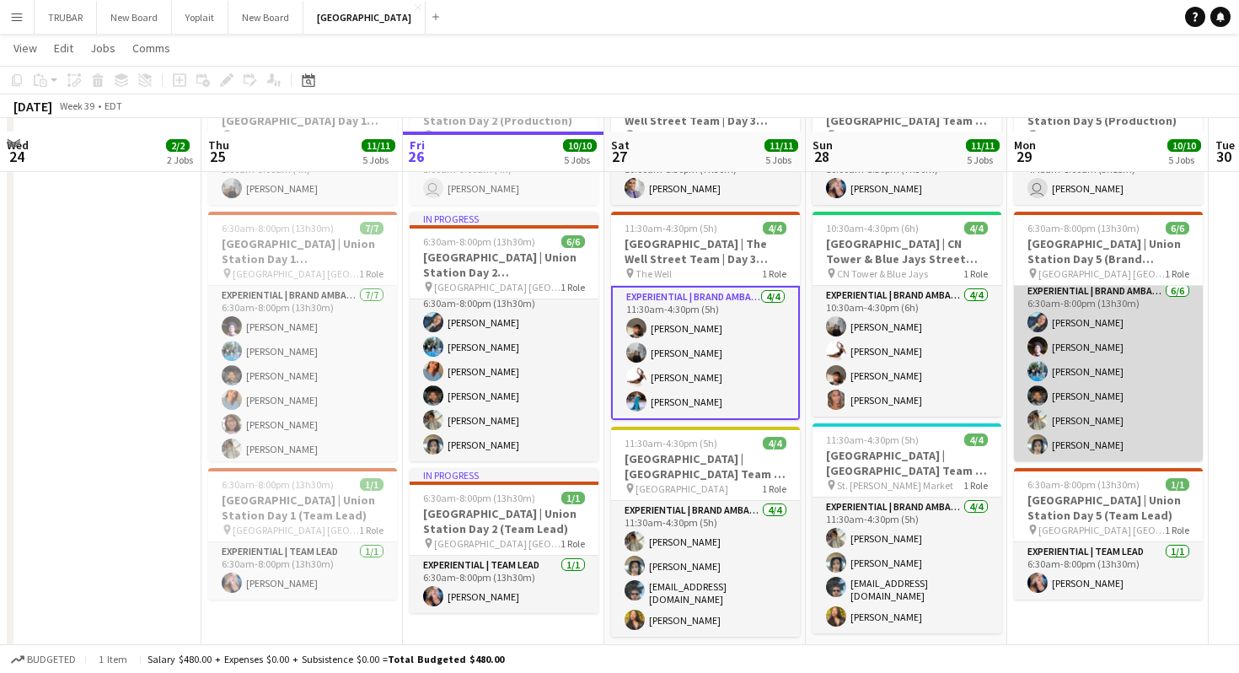
scroll to position [619, 0]
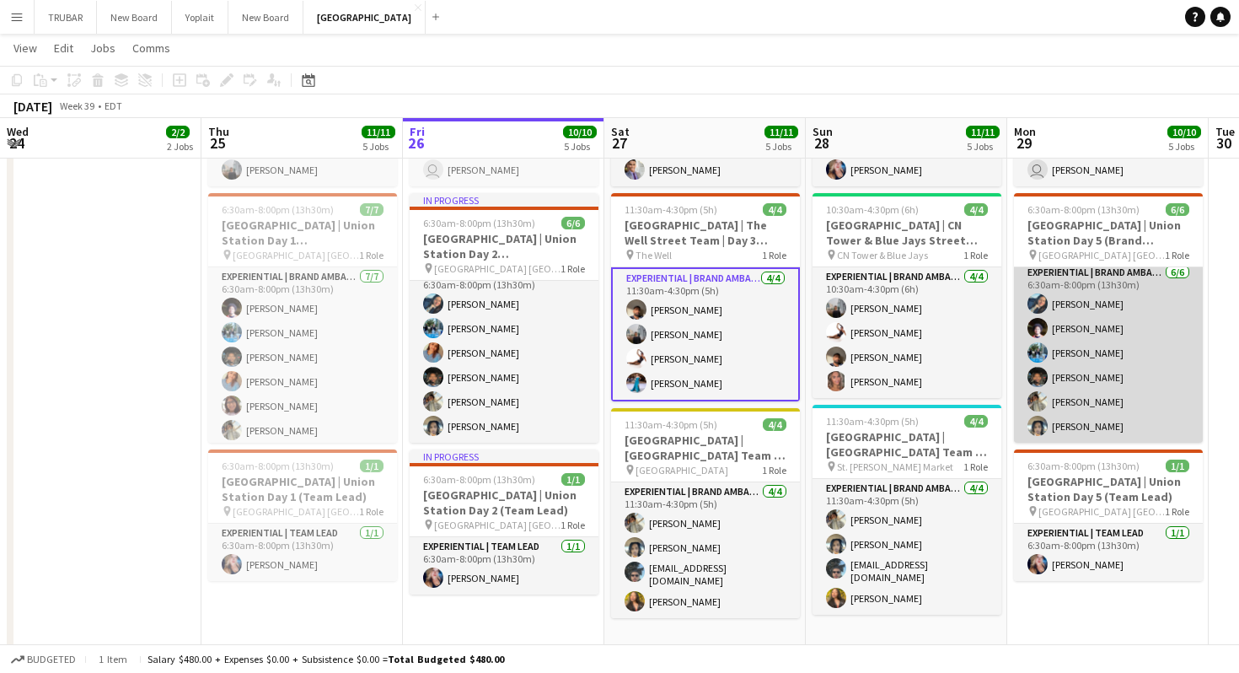
click at [1147, 389] on app-card-role "Experiential | Brand Ambassador 6/6 6:30am-8:00pm (13h30m) Shubhanshi Sood Ahme…" at bounding box center [1108, 353] width 189 height 180
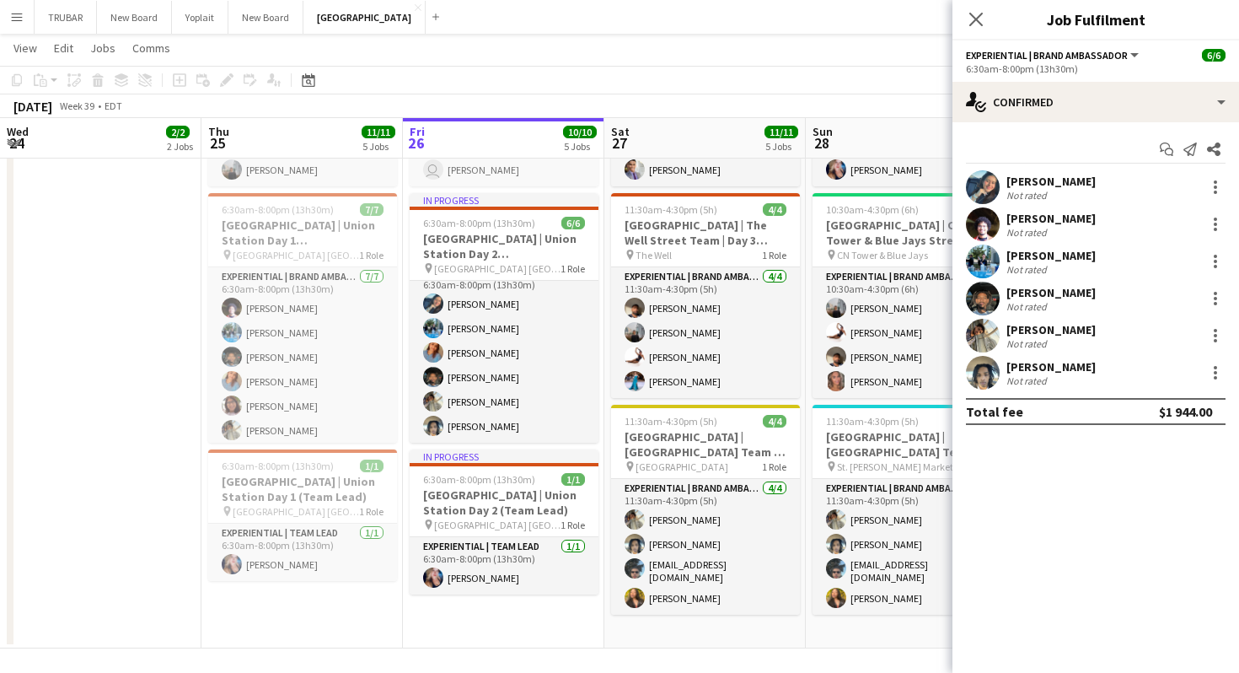
scroll to position [6, 0]
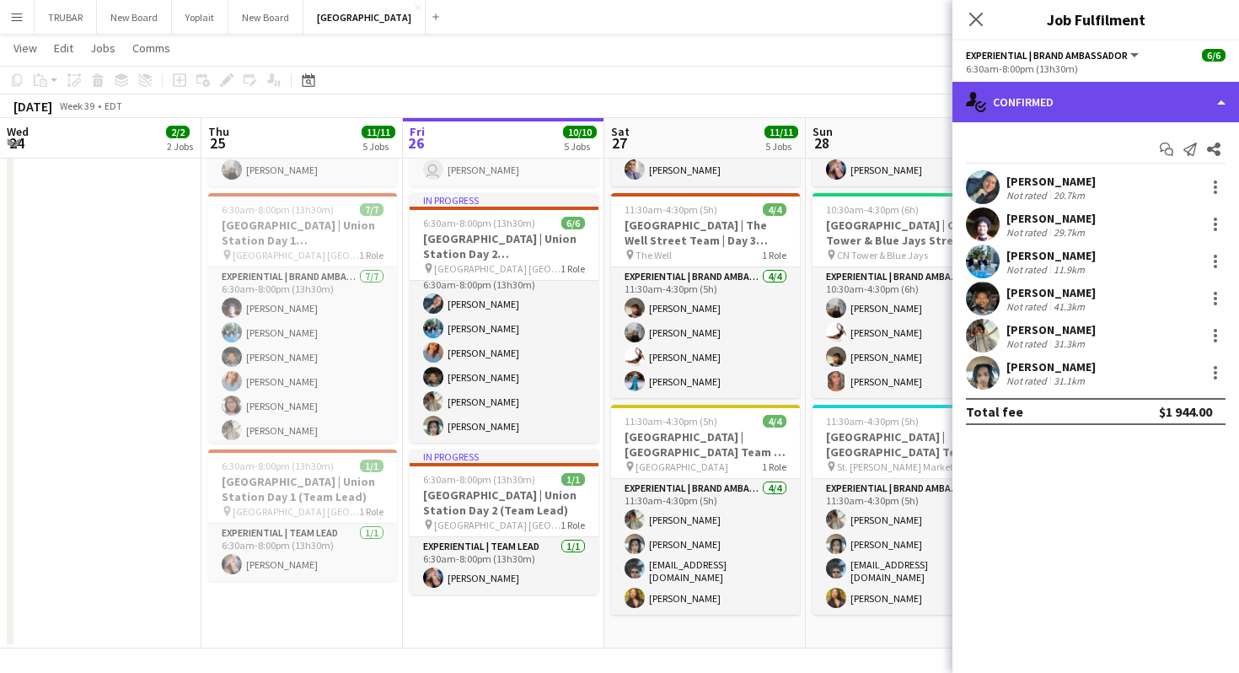
click at [1053, 99] on div "single-neutral-actions-check-2 Confirmed" at bounding box center [1096, 102] width 287 height 40
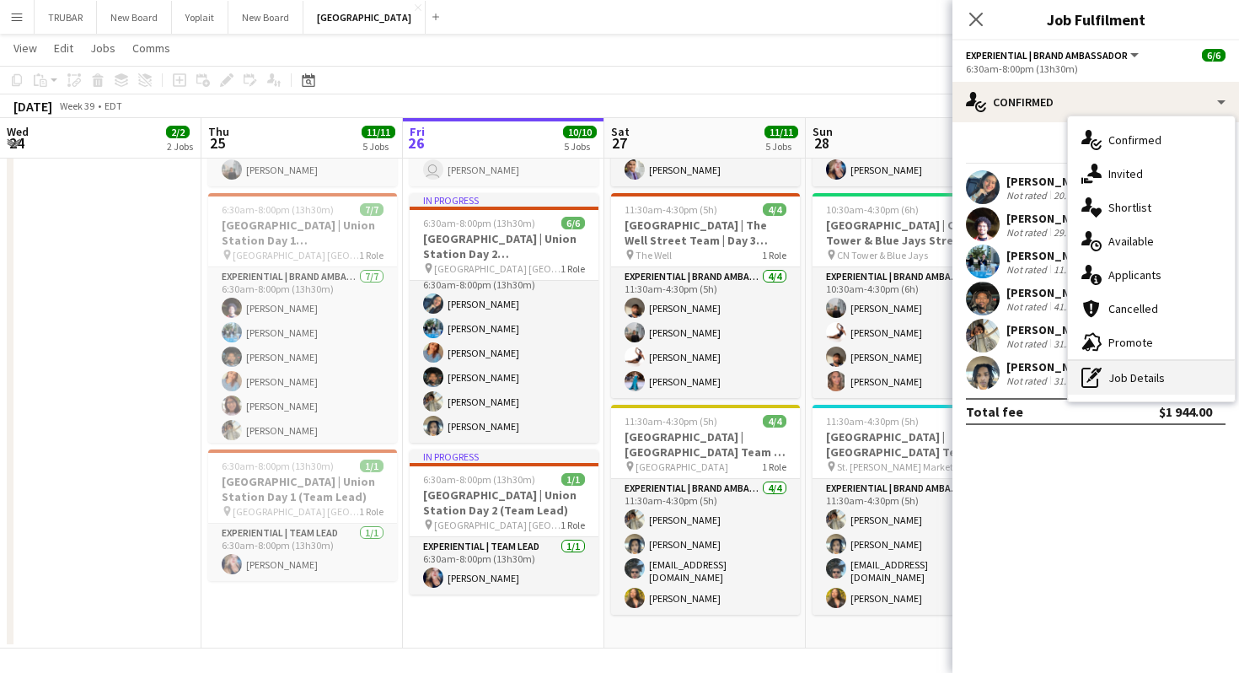
click at [1136, 374] on div "pen-write Job Details" at bounding box center [1151, 378] width 167 height 34
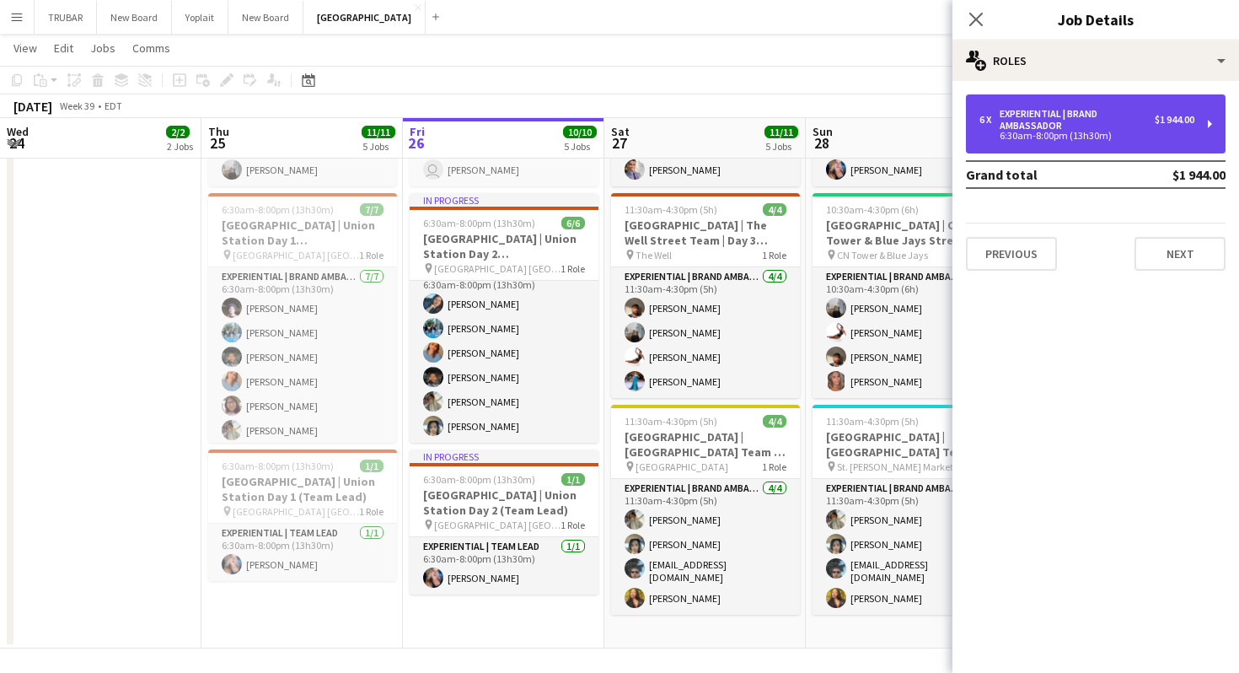
click at [1042, 135] on div "6:30am-8:00pm (13h30m)" at bounding box center [1087, 136] width 215 height 8
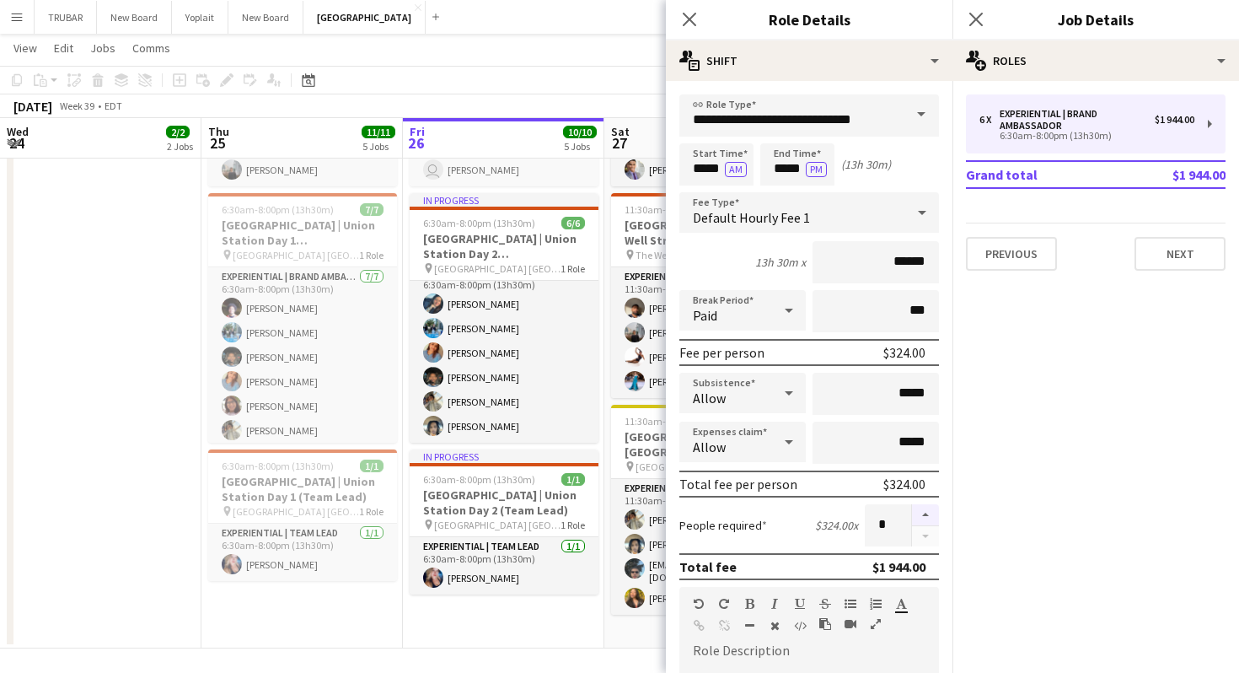
click at [931, 516] on button "button" at bounding box center [925, 515] width 27 height 22
type input "*"
click at [1173, 261] on button "Next" at bounding box center [1180, 254] width 91 height 34
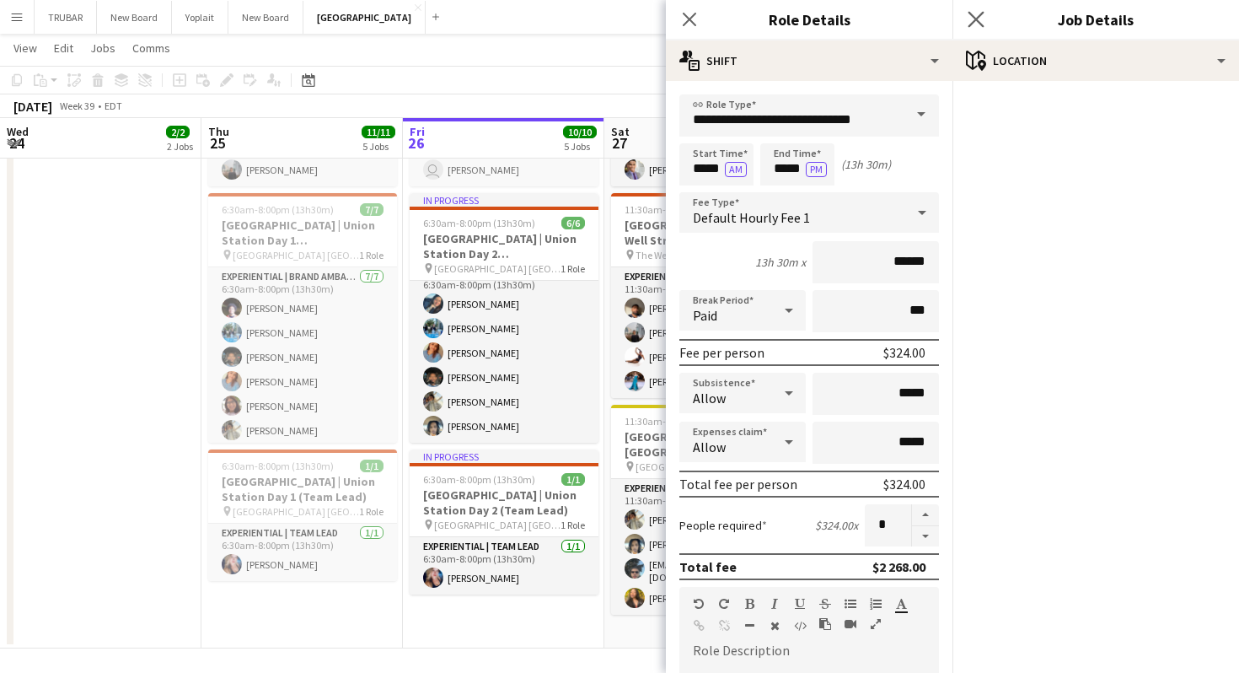
click at [975, 10] on app-icon "Close pop-in" at bounding box center [977, 20] width 24 height 24
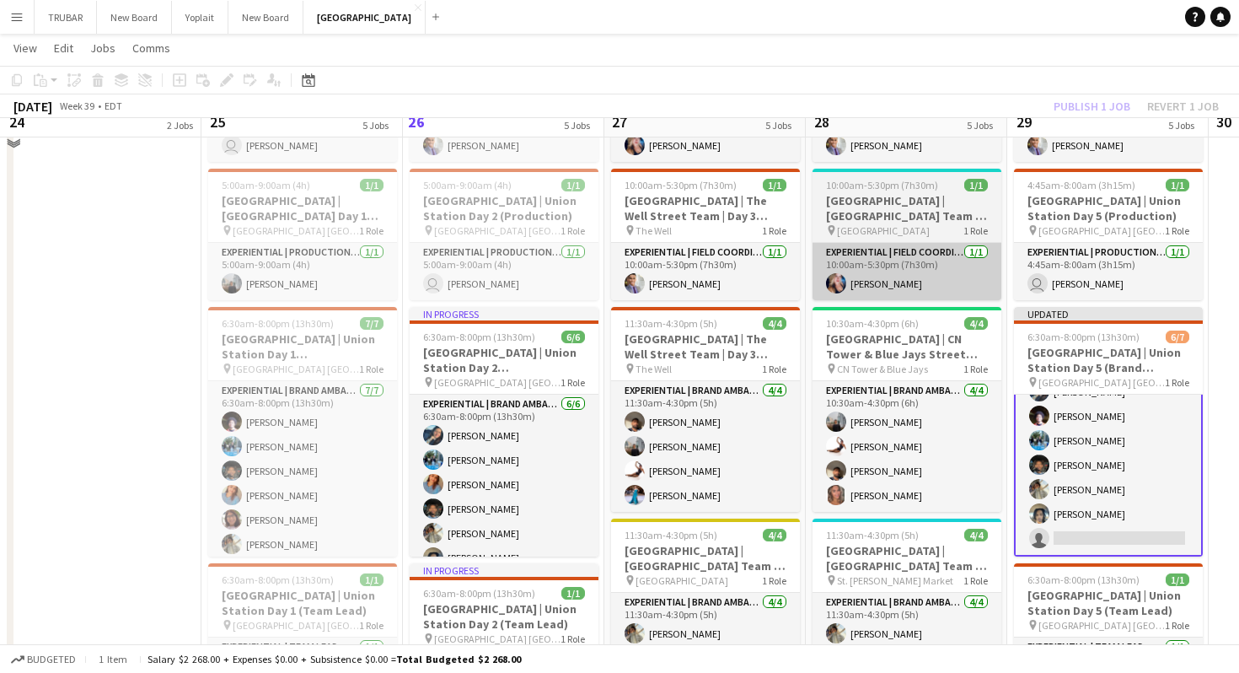
scroll to position [578, 0]
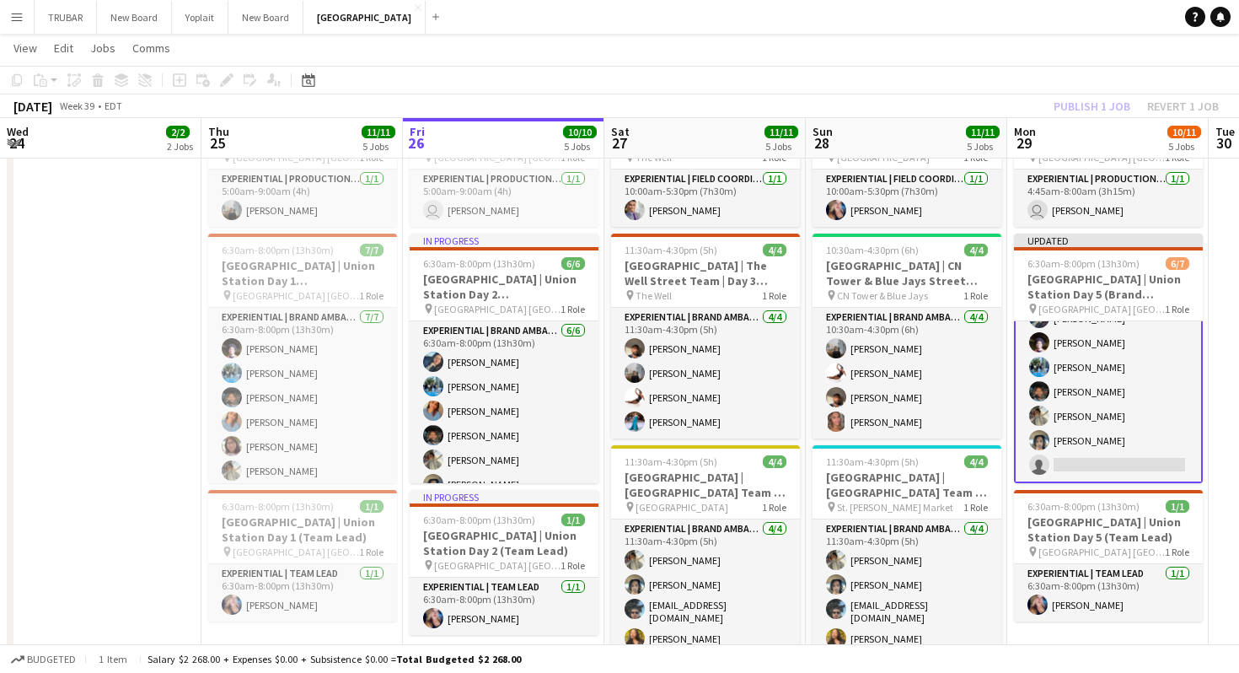
click at [1071, 460] on app-card-role "Experiential | Brand Ambassador 6/7 6:30am-8:00pm (13h30m) Shubhanshi Sood Ahme…" at bounding box center [1108, 379] width 189 height 207
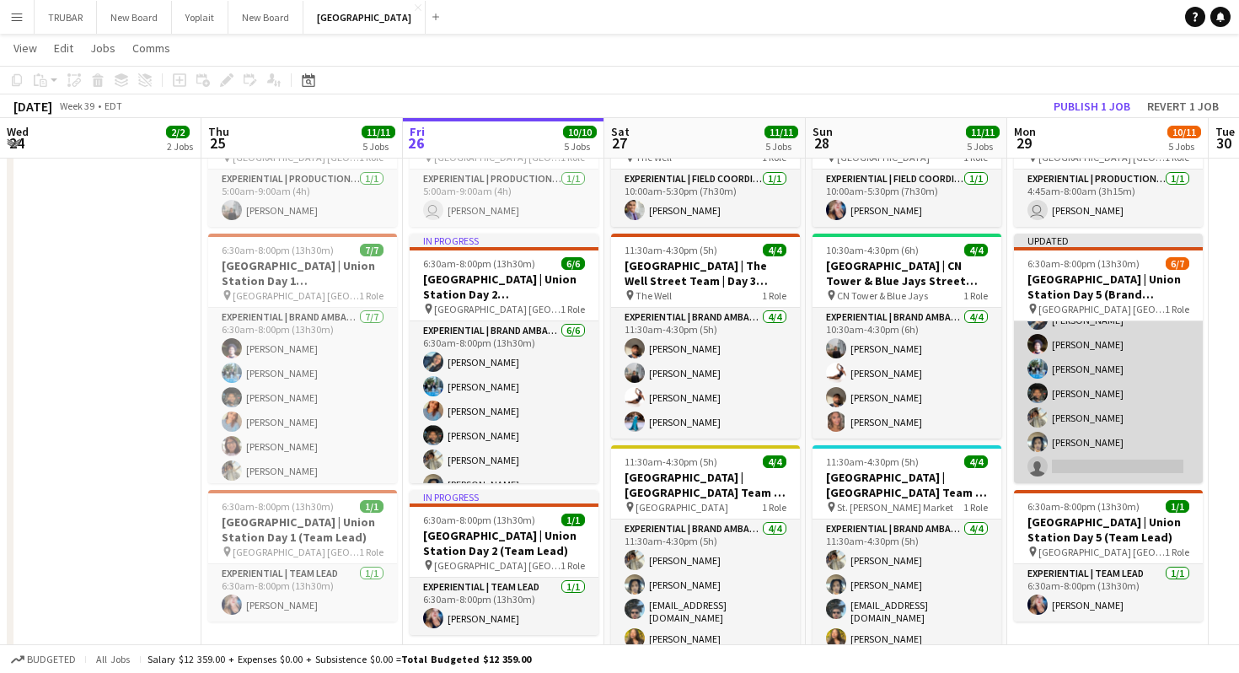
click at [1075, 469] on app-card-role "Experiential | Brand Ambassador 6/7 6:30am-8:00pm (13h30m) Shubhanshi Sood Ahme…" at bounding box center [1108, 381] width 189 height 204
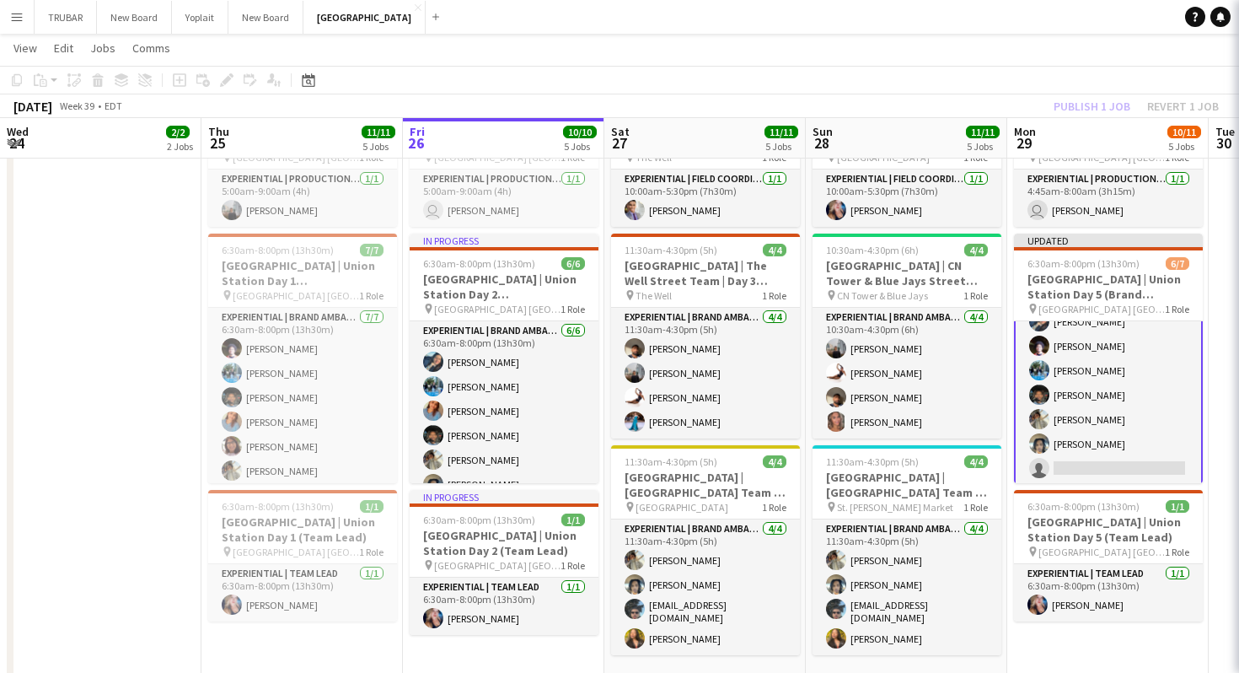
scroll to position [46, 0]
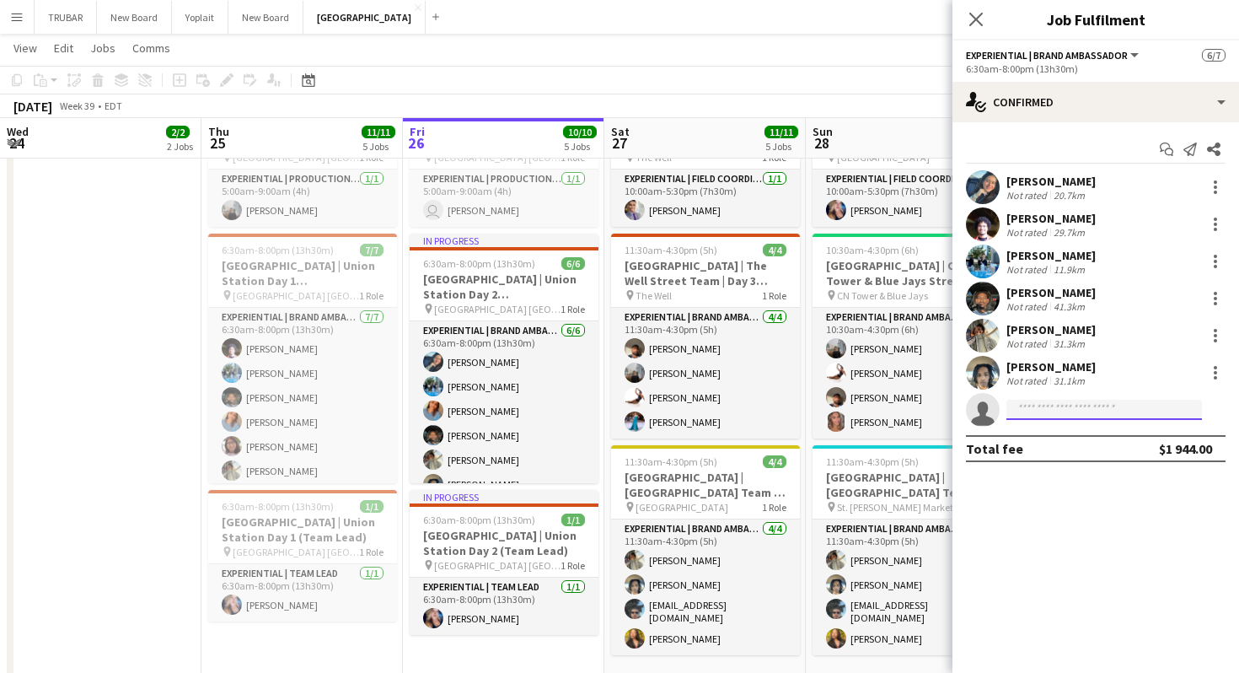
click at [1083, 400] on input at bounding box center [1105, 410] width 196 height 20
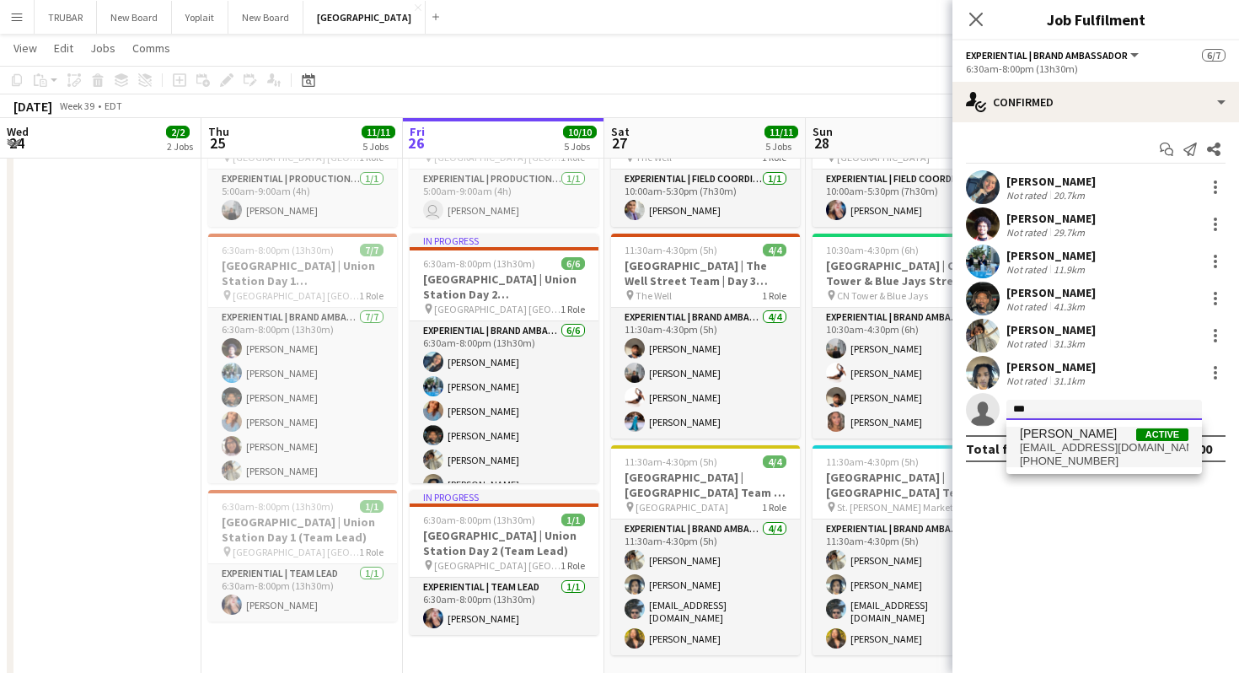
type input "***"
click at [1085, 454] on span "bhanubhardwaj2005@gmail.com" at bounding box center [1104, 447] width 169 height 13
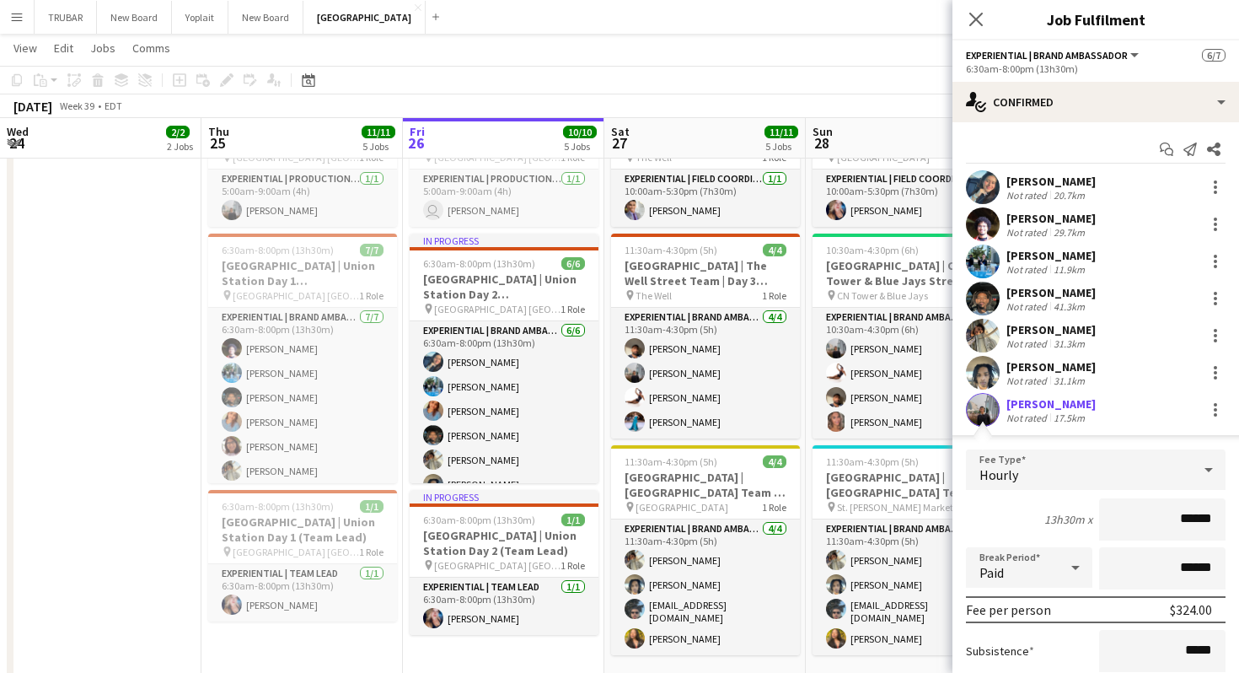
click at [1058, 519] on div "13h30m x" at bounding box center [1069, 519] width 48 height 15
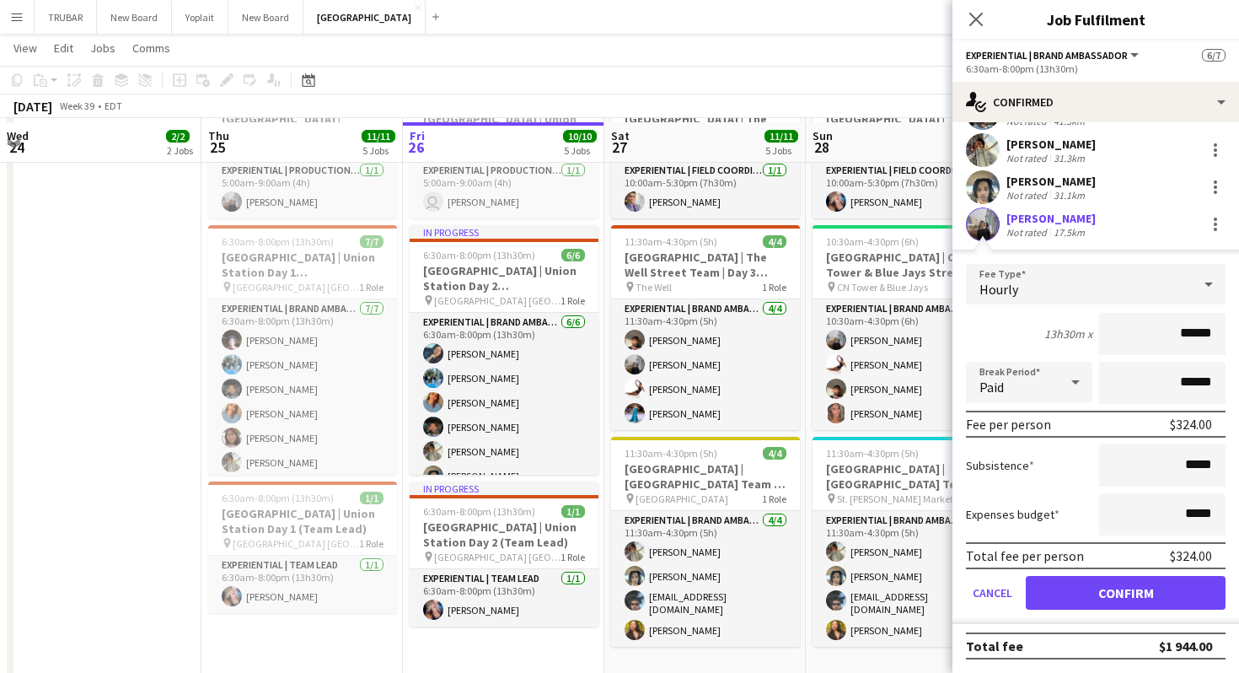
scroll to position [591, 0]
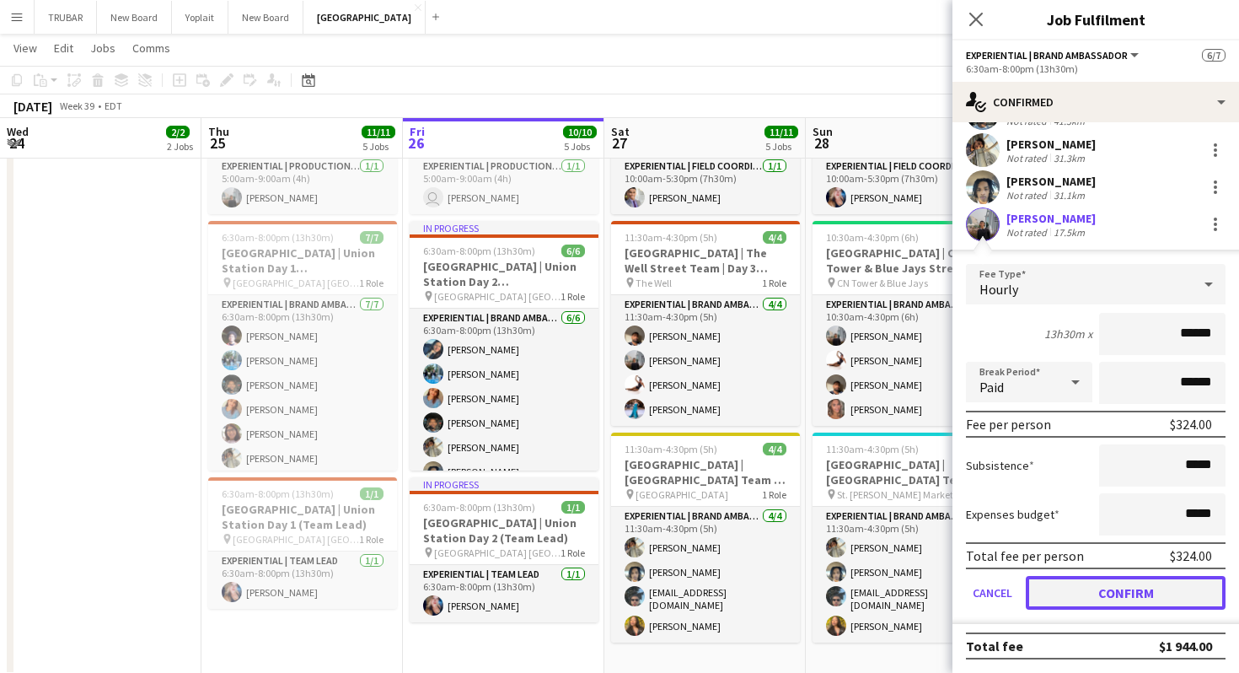
click at [1082, 588] on button "Confirm" at bounding box center [1126, 593] width 200 height 34
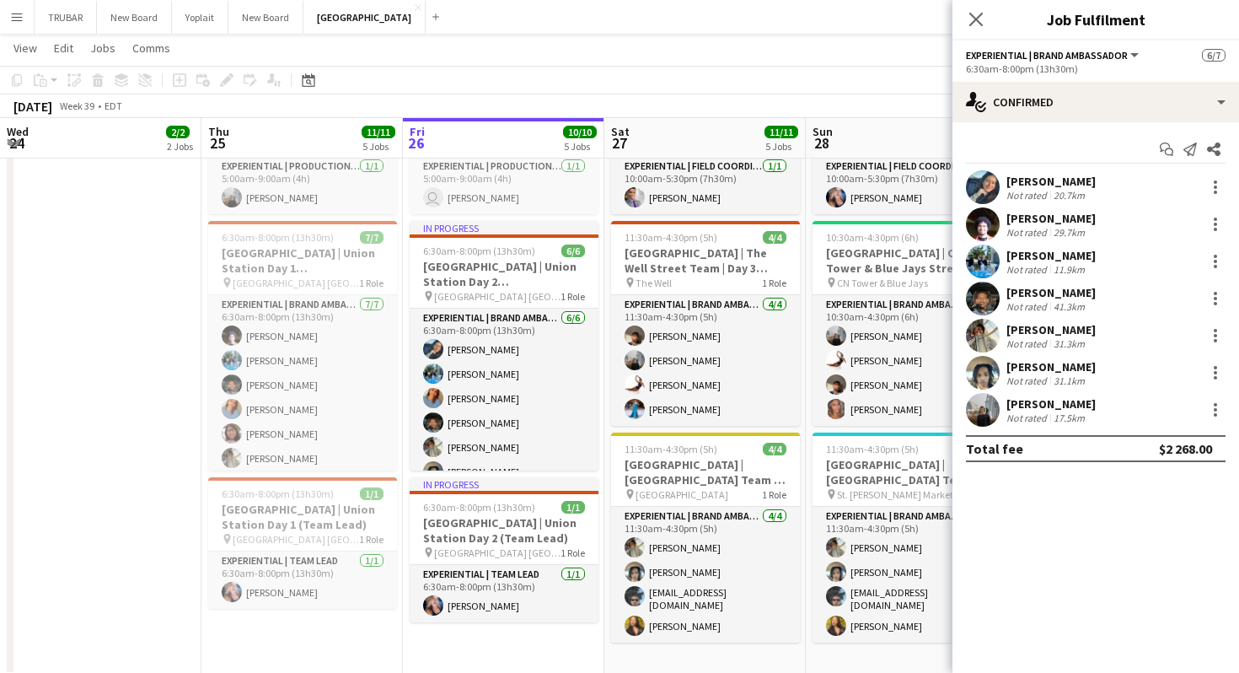
scroll to position [0, 0]
click at [976, 24] on icon "Close pop-in" at bounding box center [976, 19] width 16 height 16
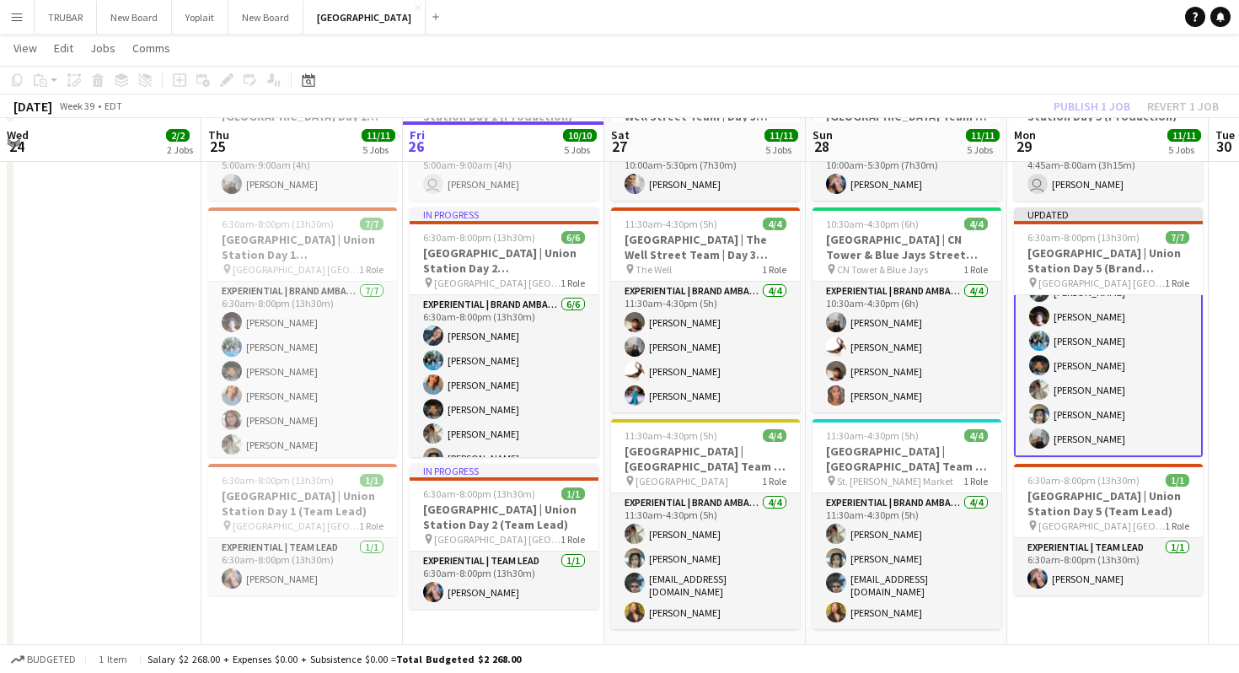
scroll to position [608, 0]
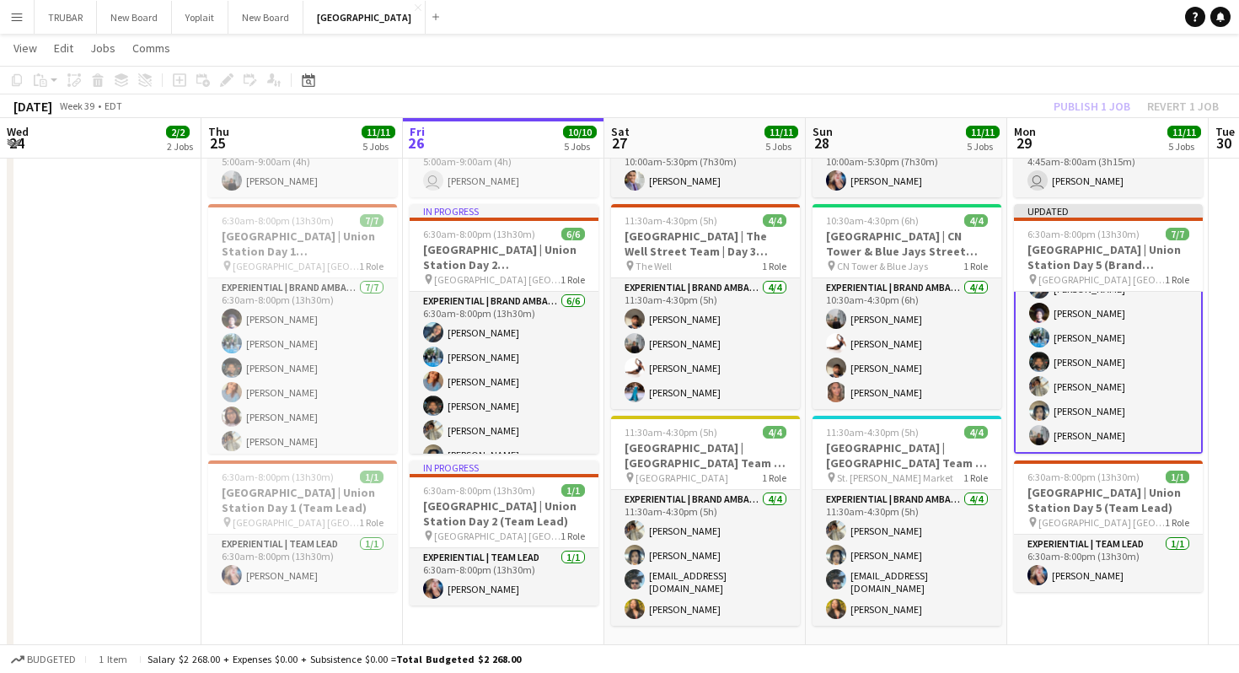
click at [992, 82] on app-toolbar "Copy Paste Paste Command V Paste with crew Command Shift V Paste linked Job Del…" at bounding box center [619, 80] width 1239 height 29
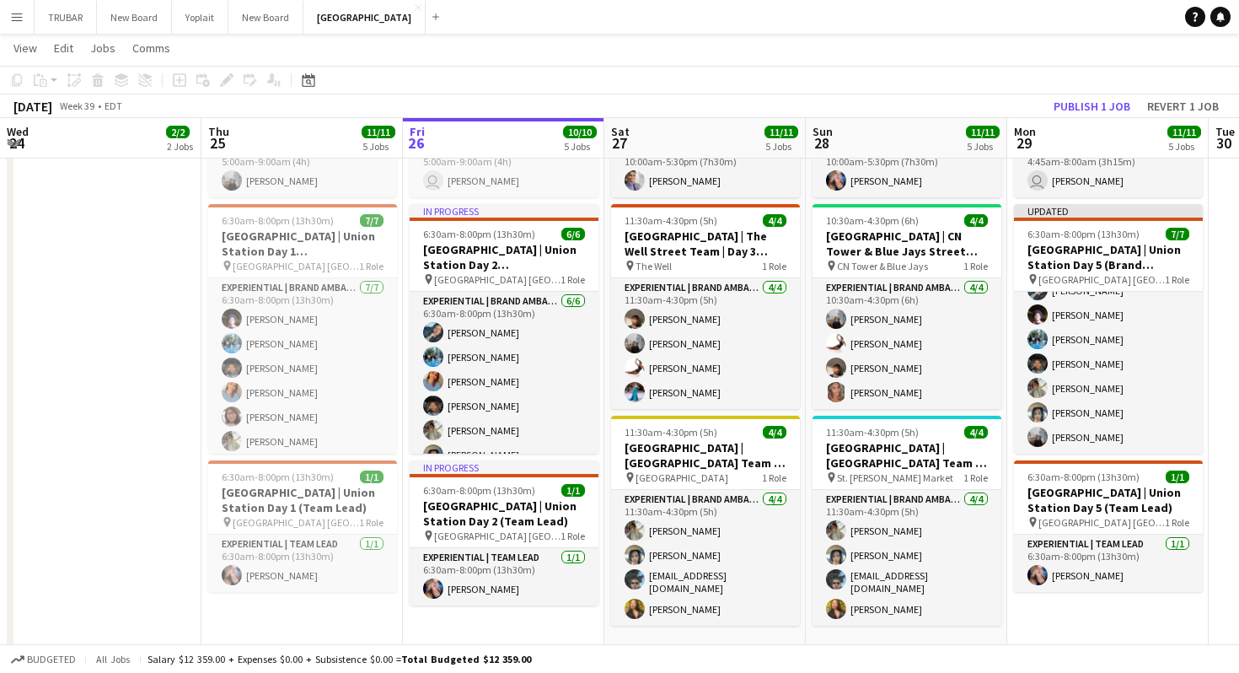
scroll to position [42, 0]
click at [1083, 106] on button "Publish 1 job" at bounding box center [1092, 106] width 90 height 22
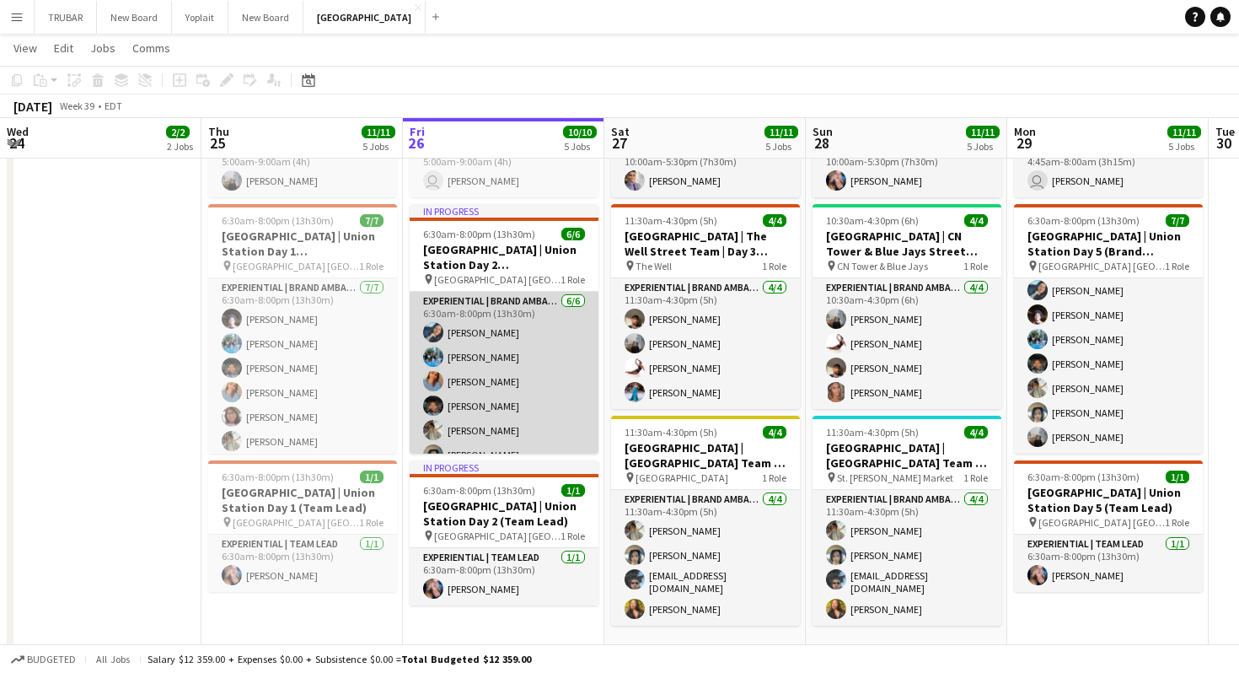
scroll to position [18, 0]
